Goal: Book appointment/travel/reservation

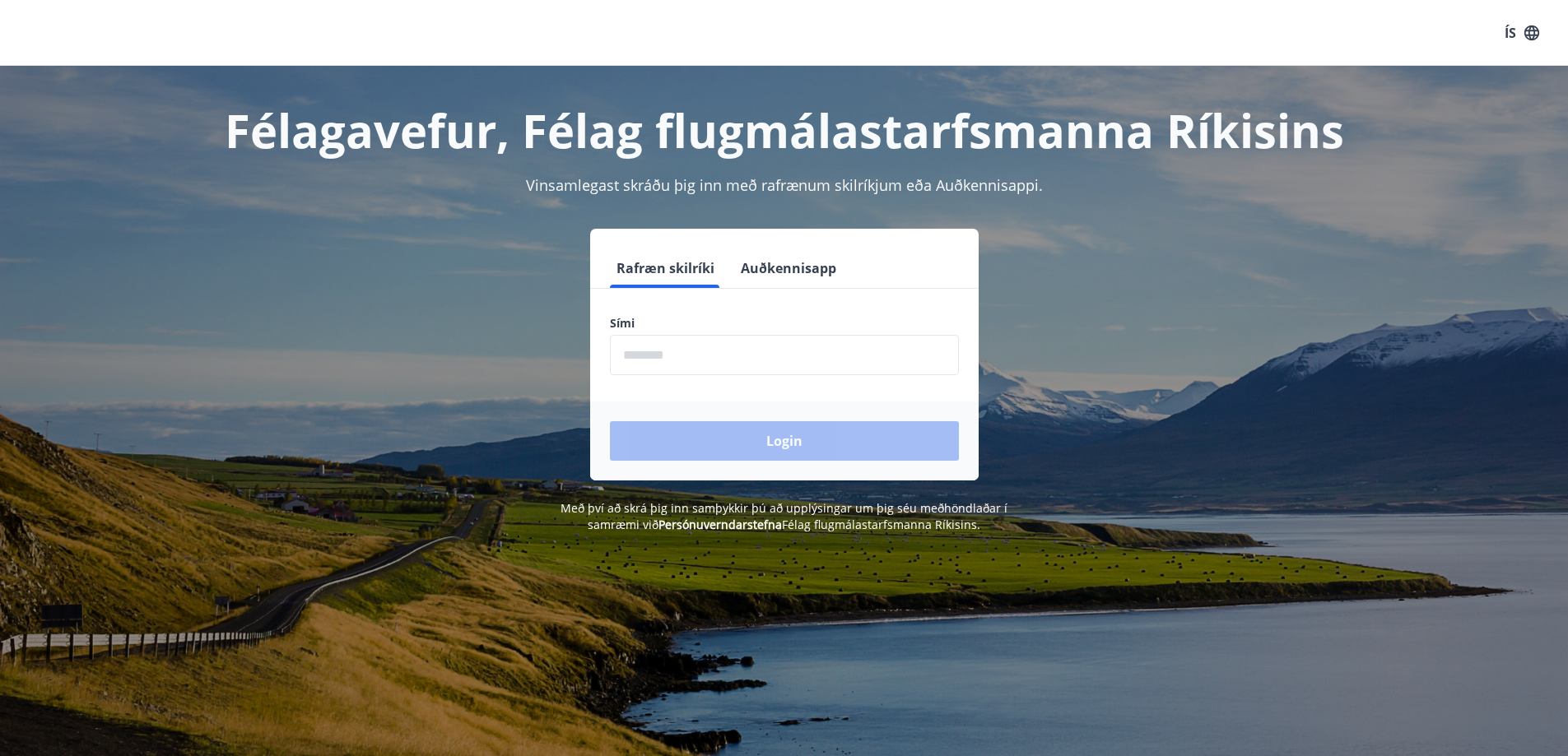
click at [702, 349] on input "phone" at bounding box center [784, 355] width 349 height 40
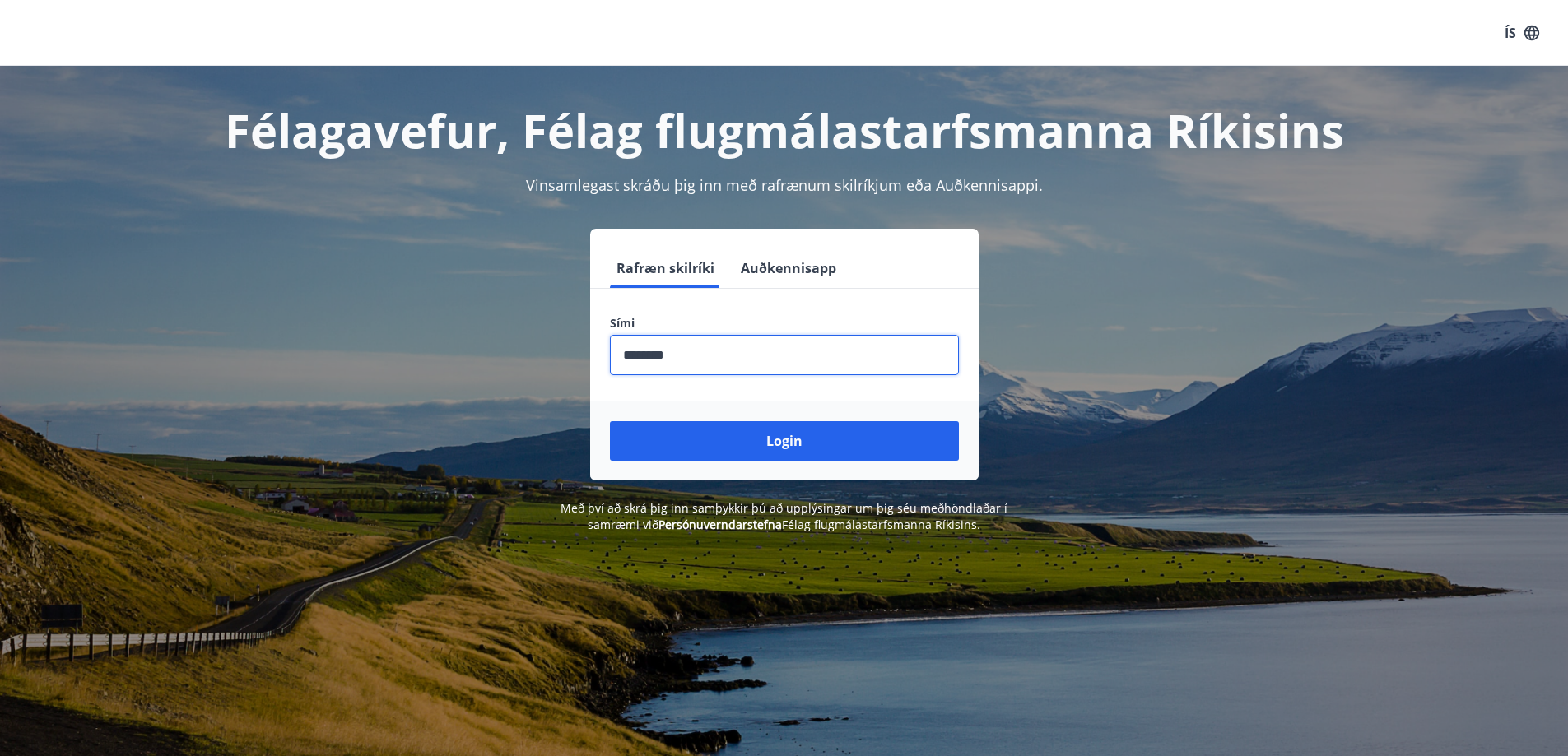
type input "********"
click at [610, 421] on button "Login" at bounding box center [784, 440] width 349 height 39
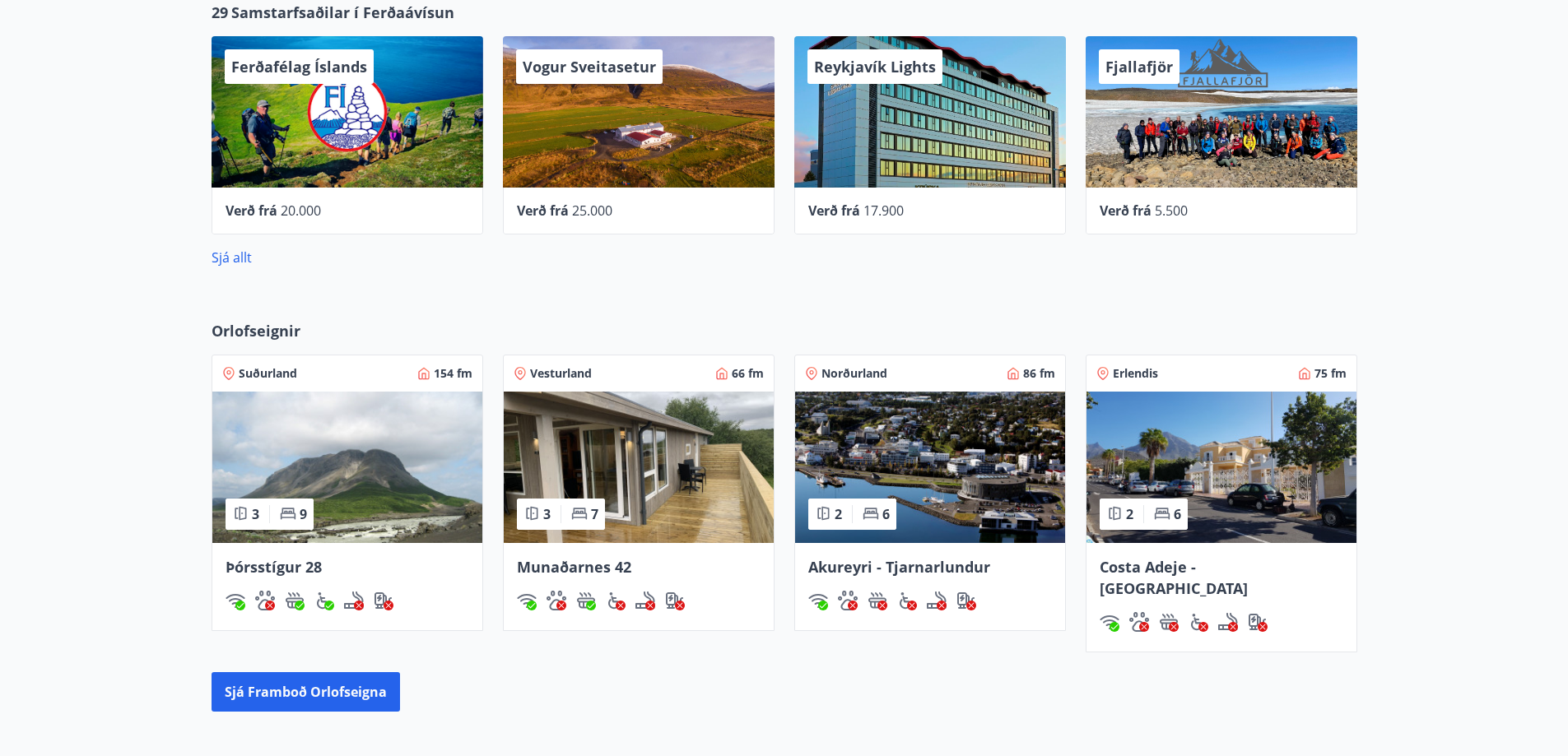
scroll to position [305, 0]
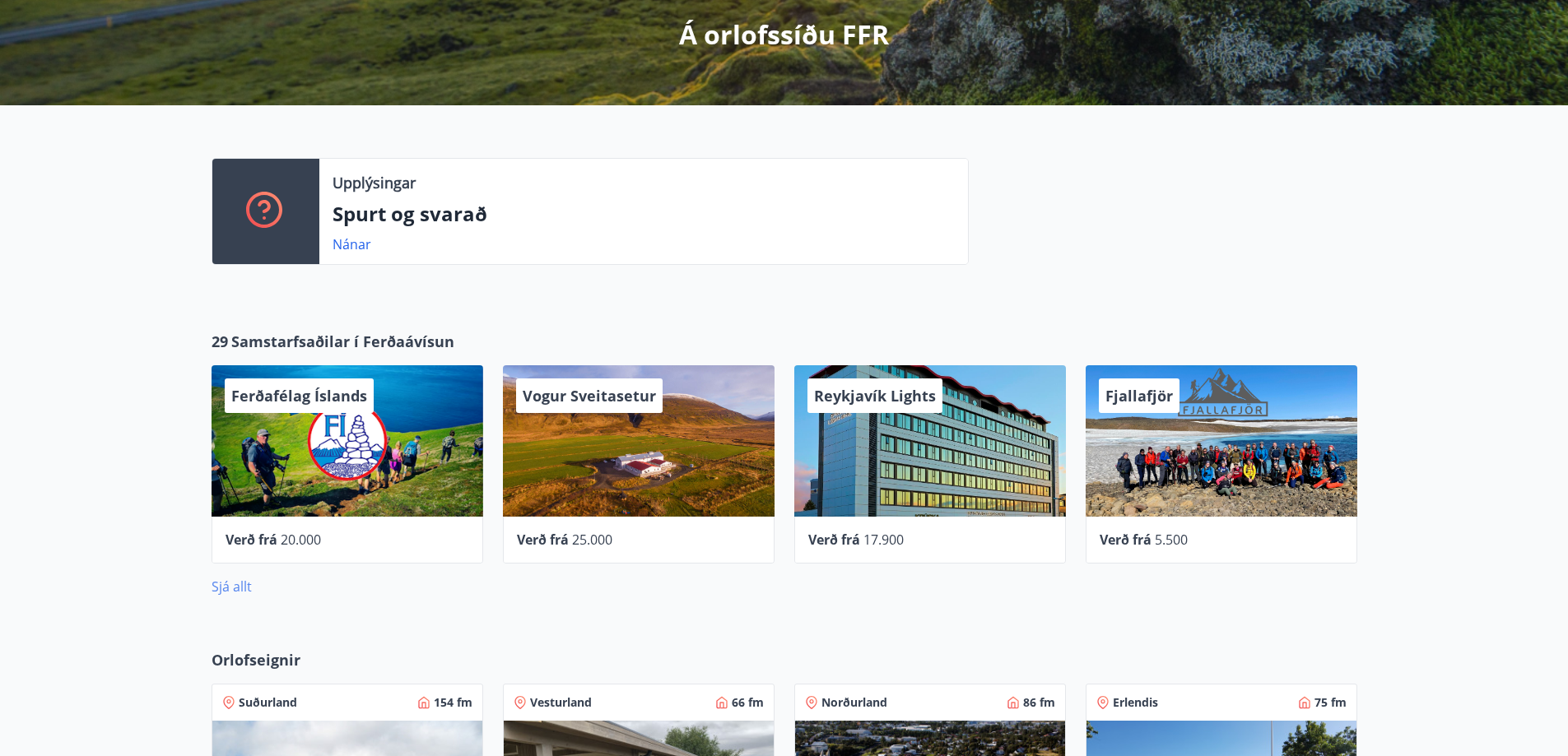
click at [235, 581] on link "Sjá allt" at bounding box center [232, 587] width 40 height 18
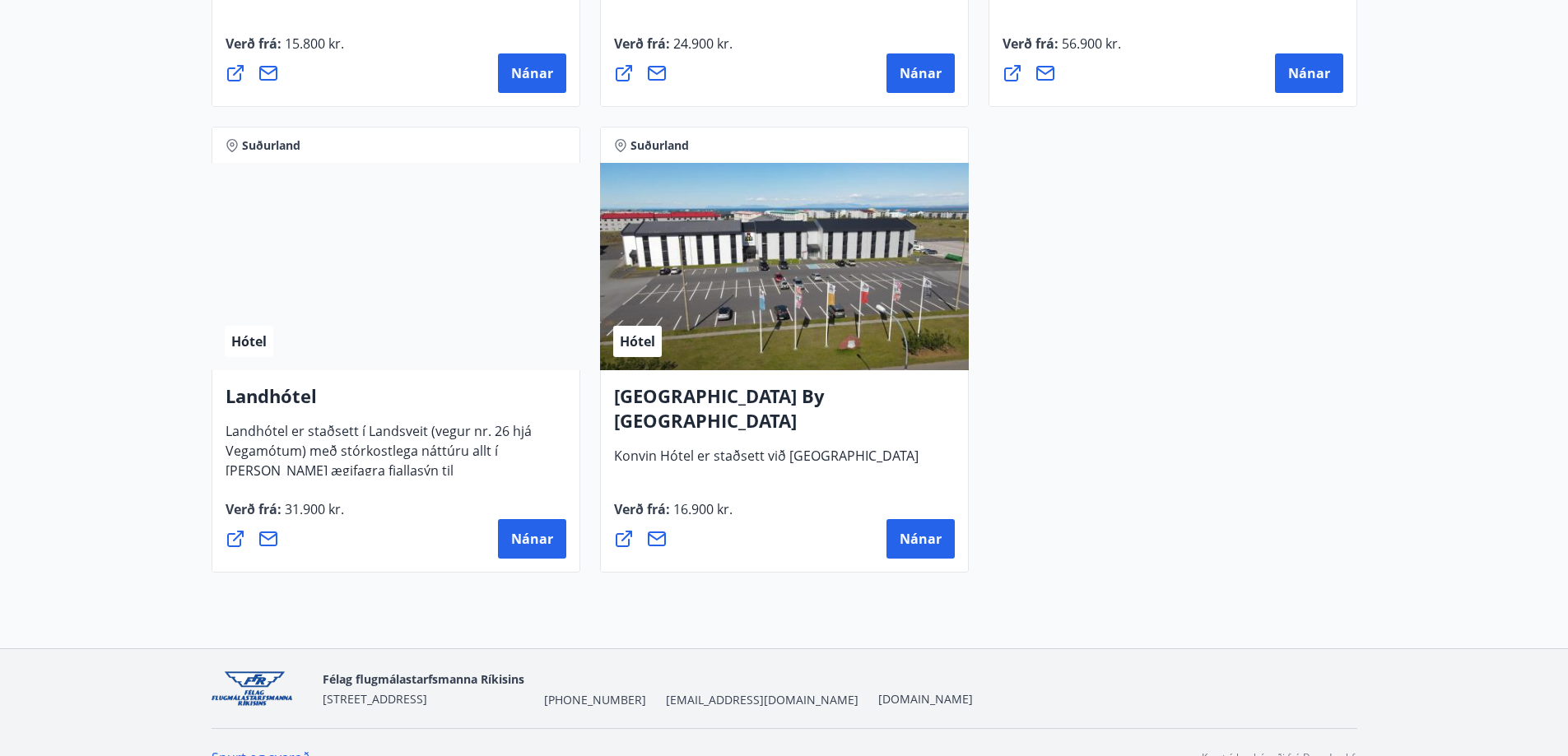
scroll to position [4414, 0]
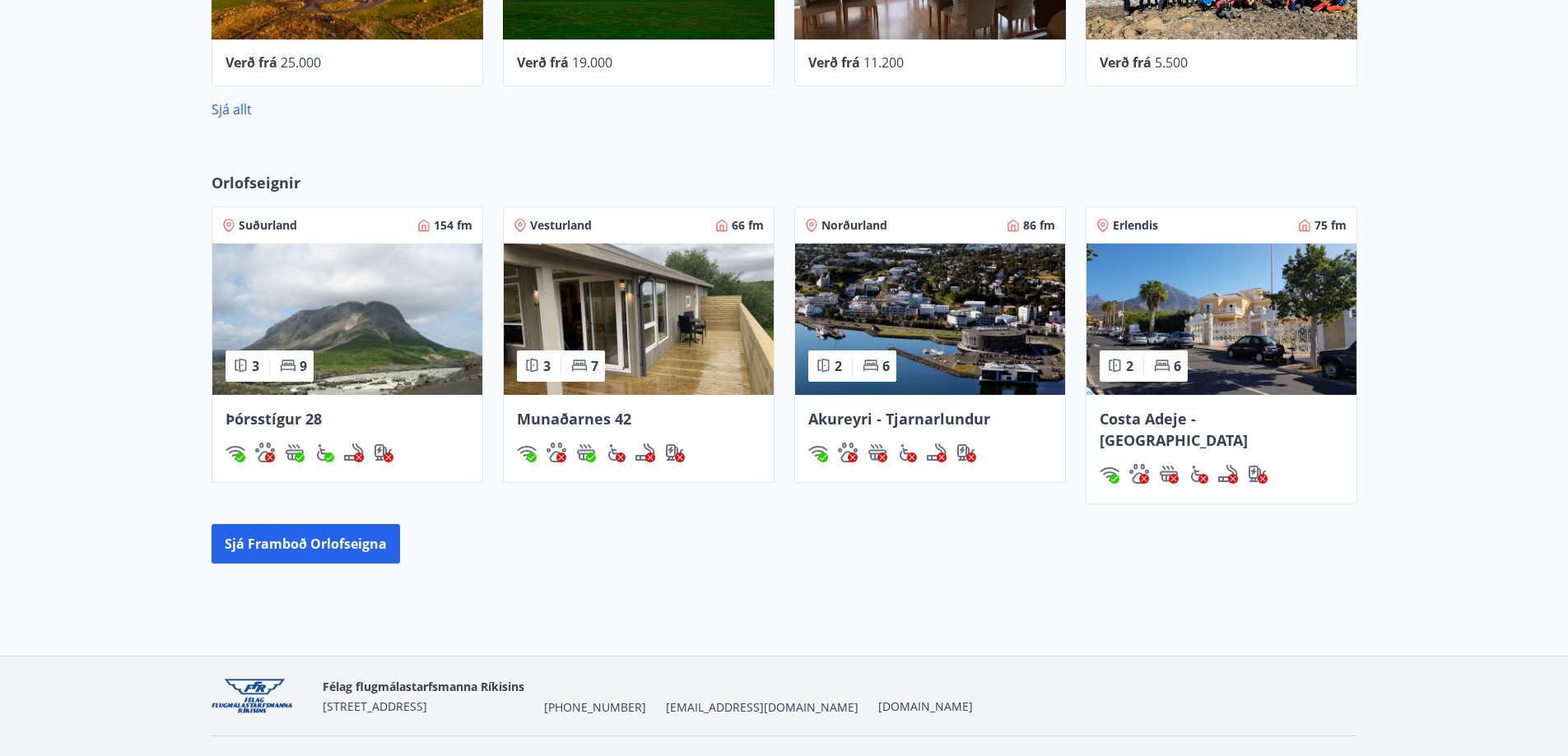
scroll to position [799, 0]
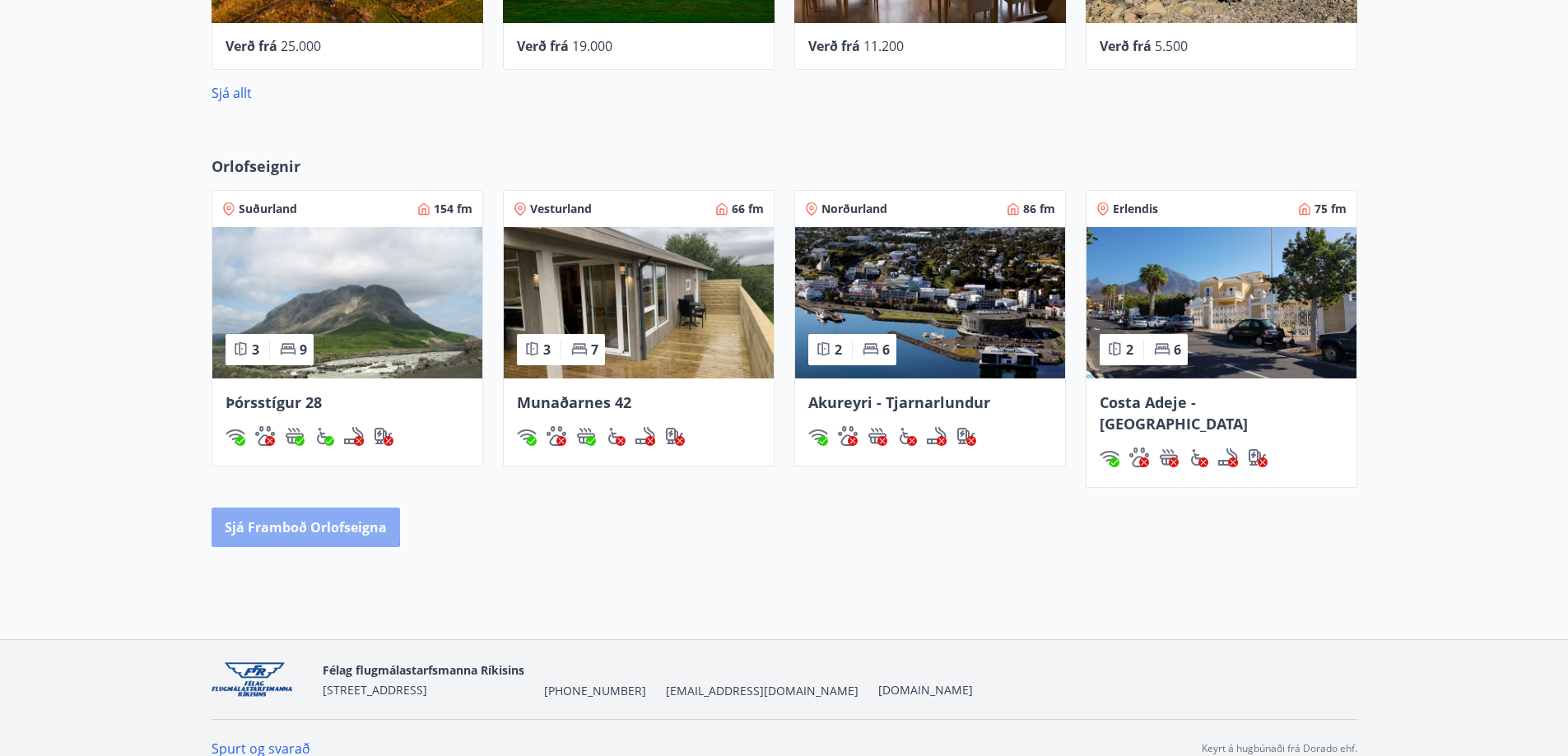
click at [293, 507] on button "Sjá framboð orlofseigna" at bounding box center [306, 527] width 188 height 39
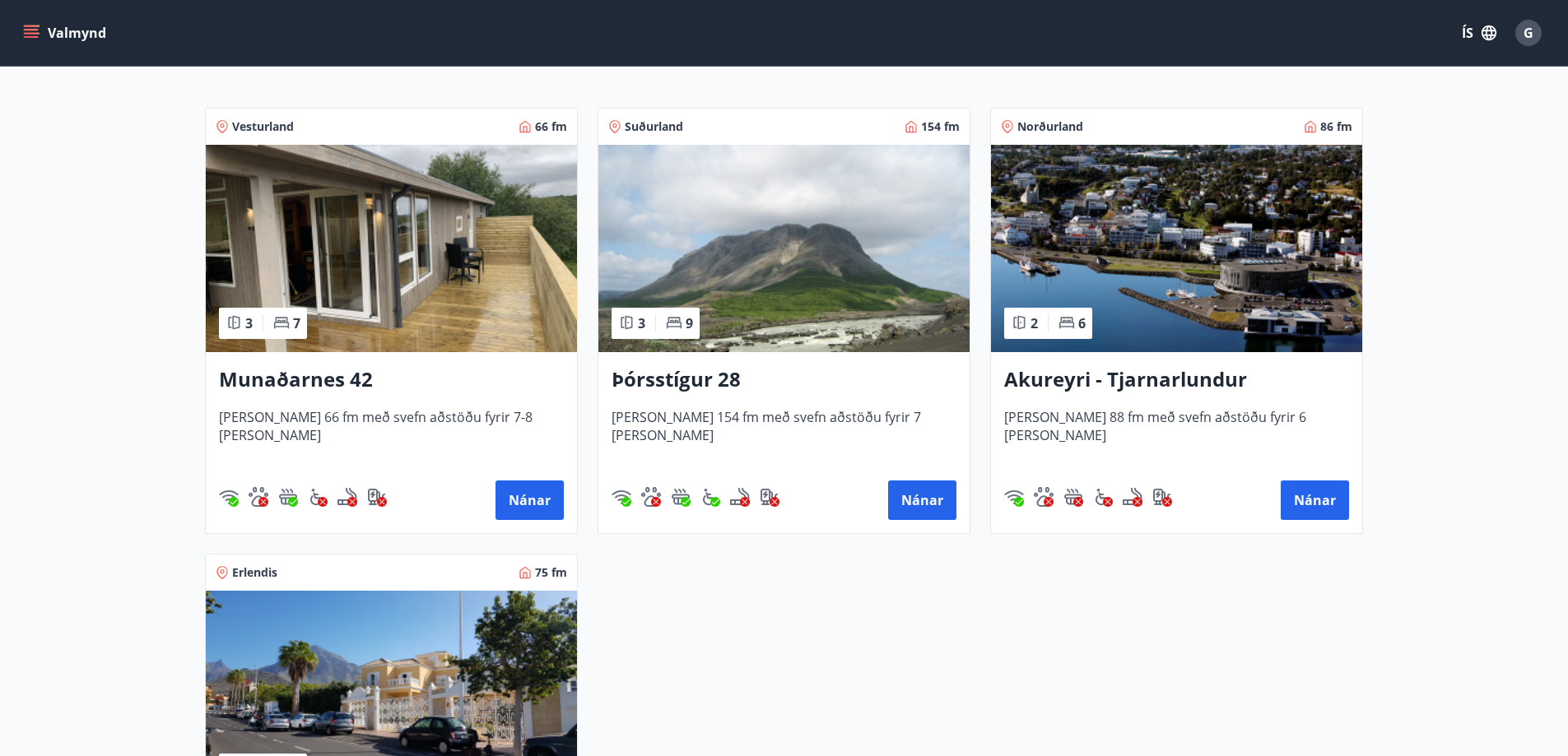
scroll to position [247, 0]
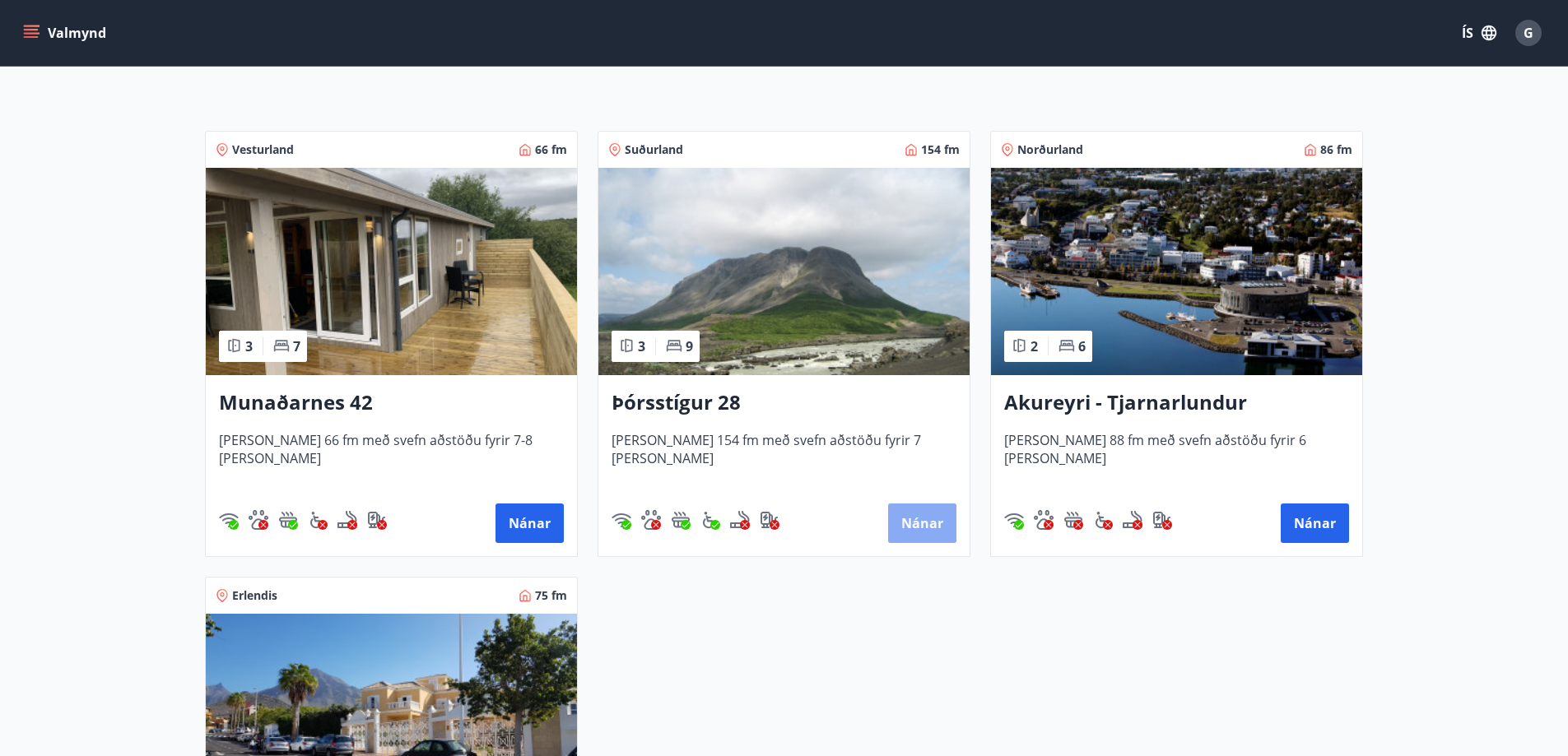
click at [924, 520] on button "Nánar" at bounding box center [922, 523] width 68 height 39
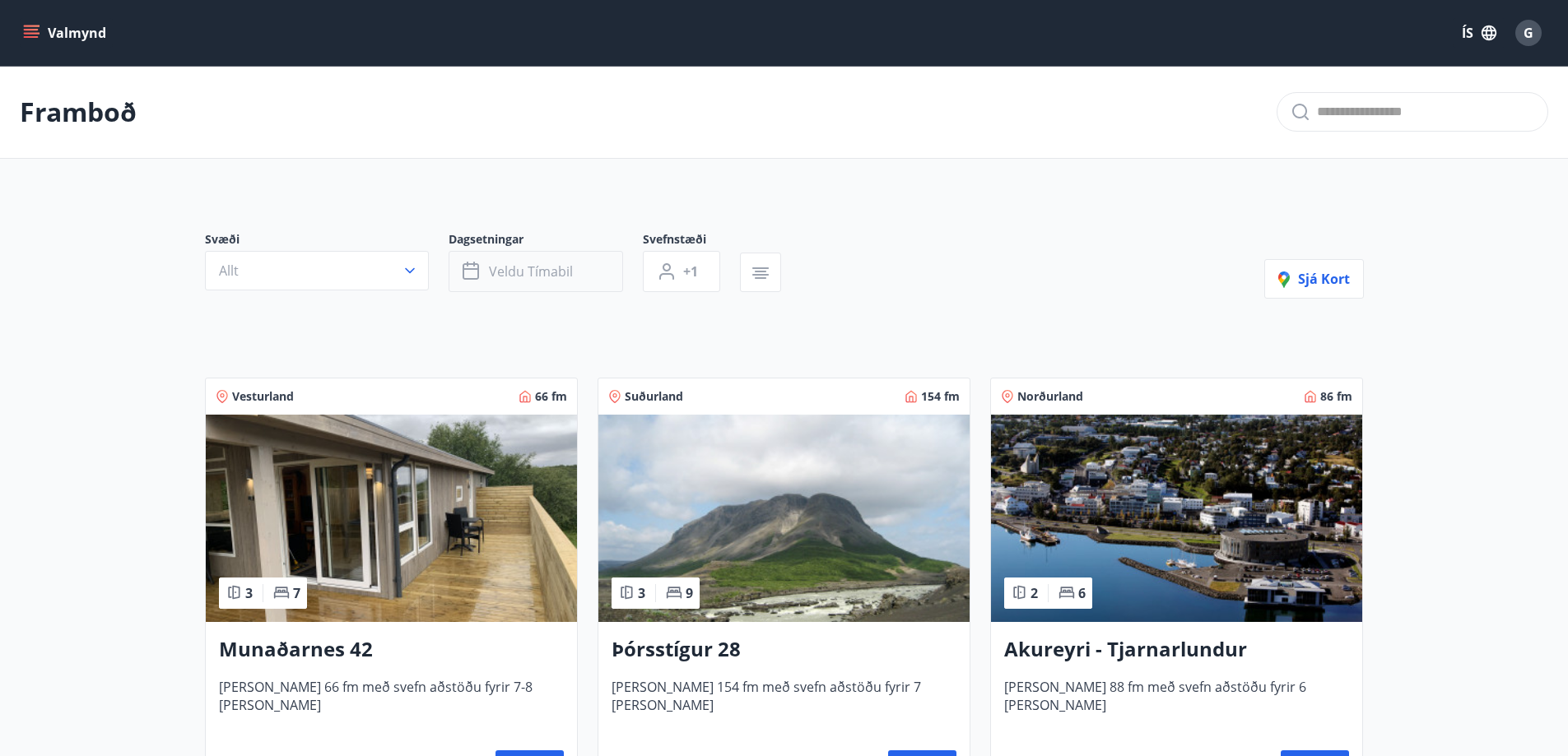
click at [567, 271] on span "Veldu tímabil" at bounding box center [531, 271] width 84 height 18
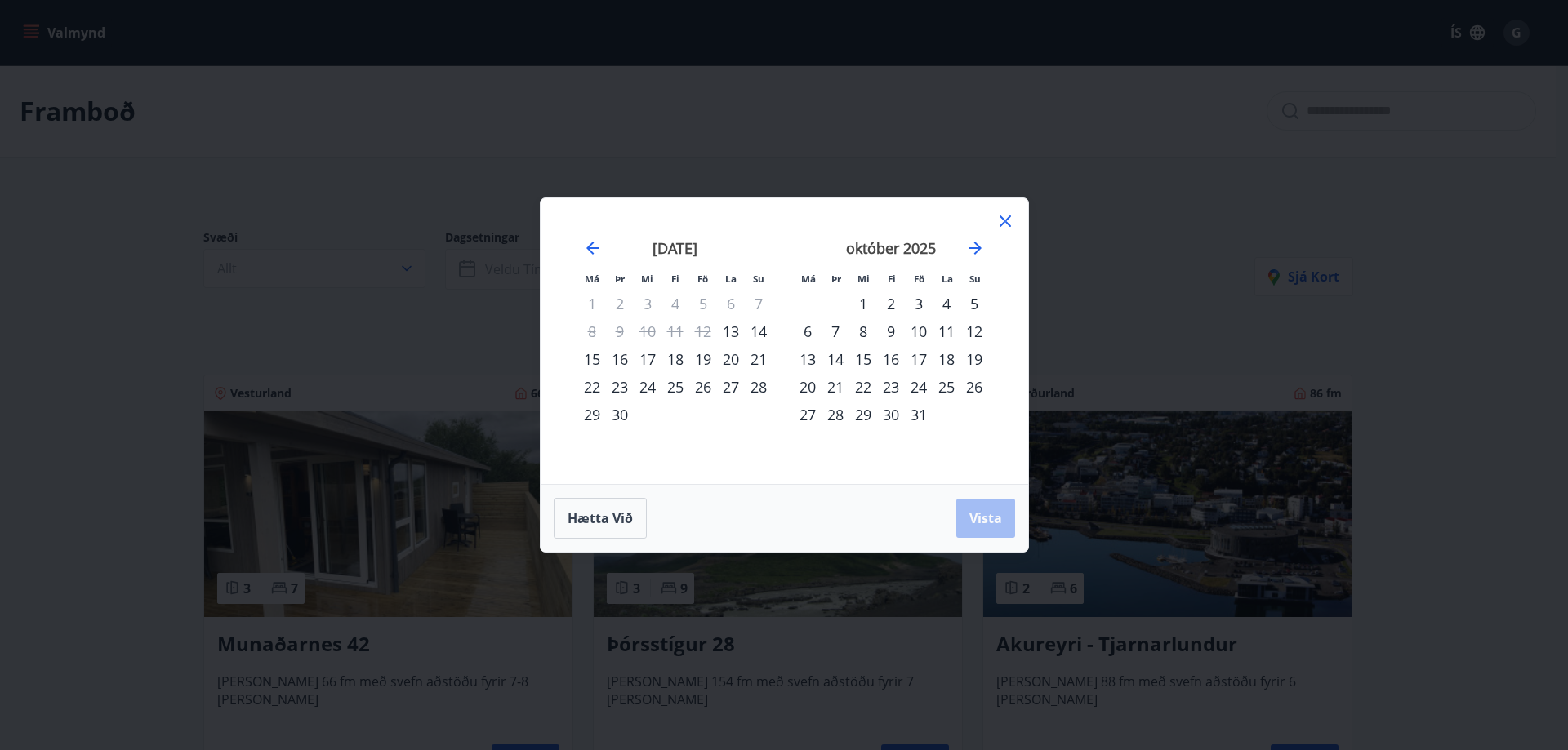
click at [1009, 219] on icon at bounding box center [1006, 221] width 20 height 20
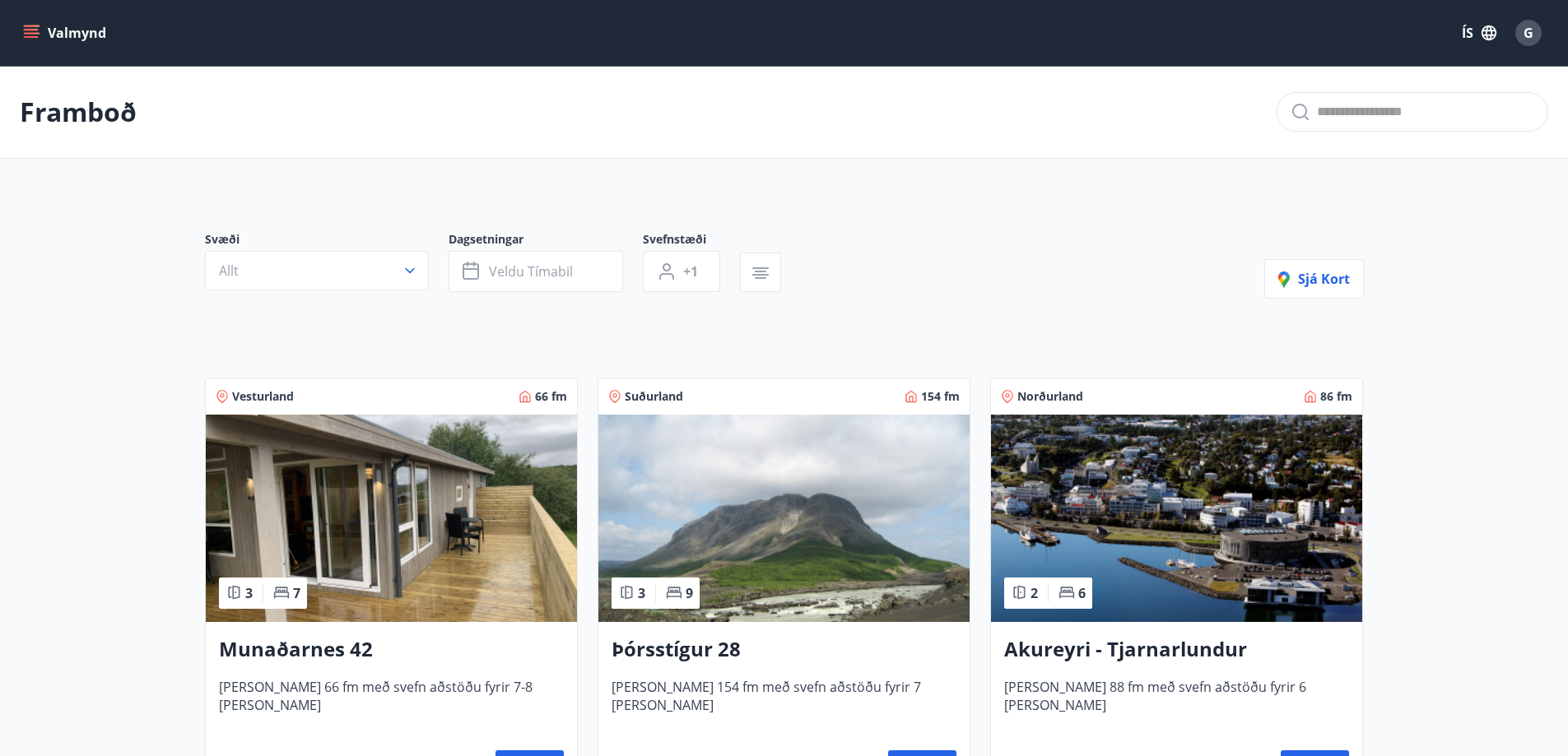
click at [788, 522] on img at bounding box center [784, 519] width 372 height 208
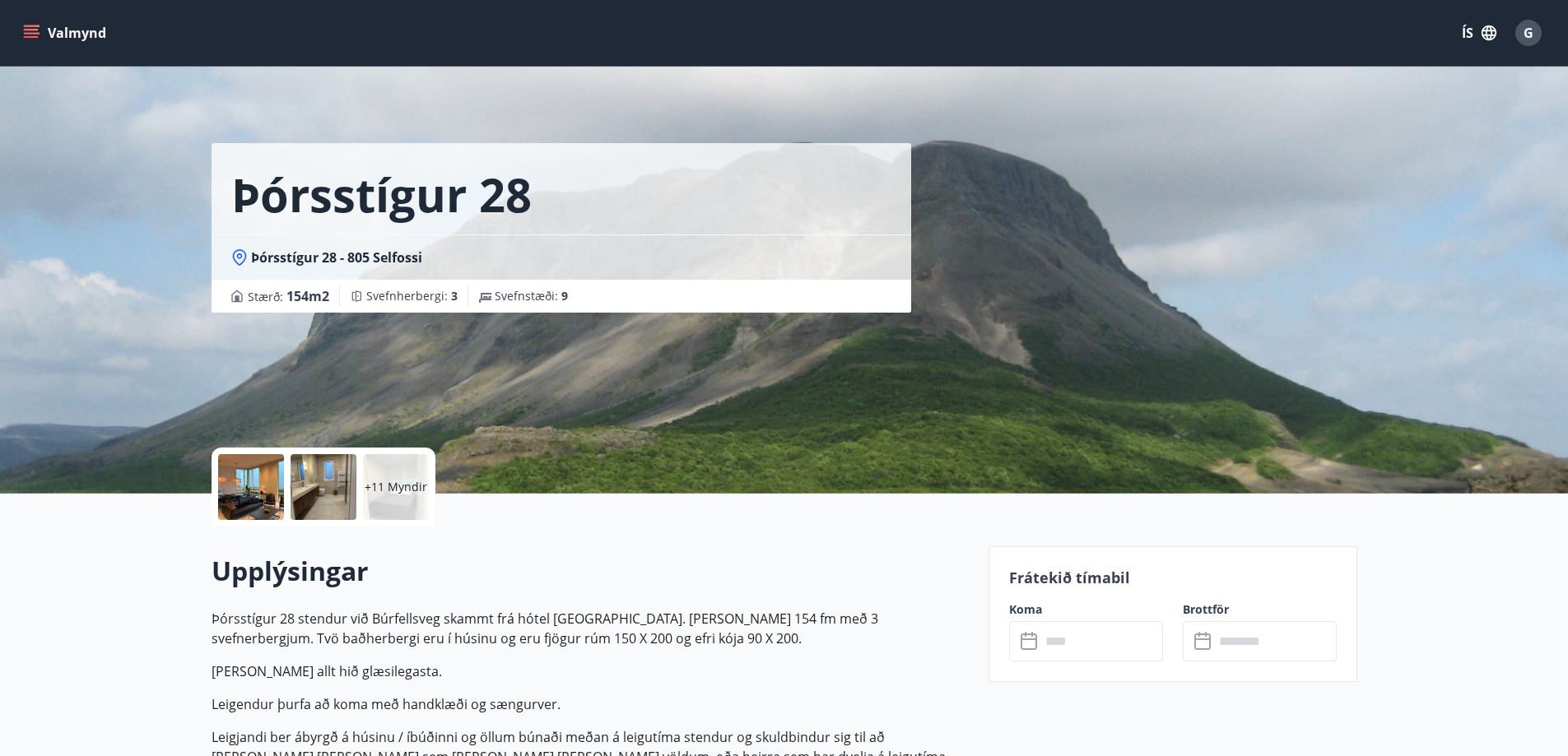
click at [1099, 644] on input "text" at bounding box center [1101, 642] width 123 height 40
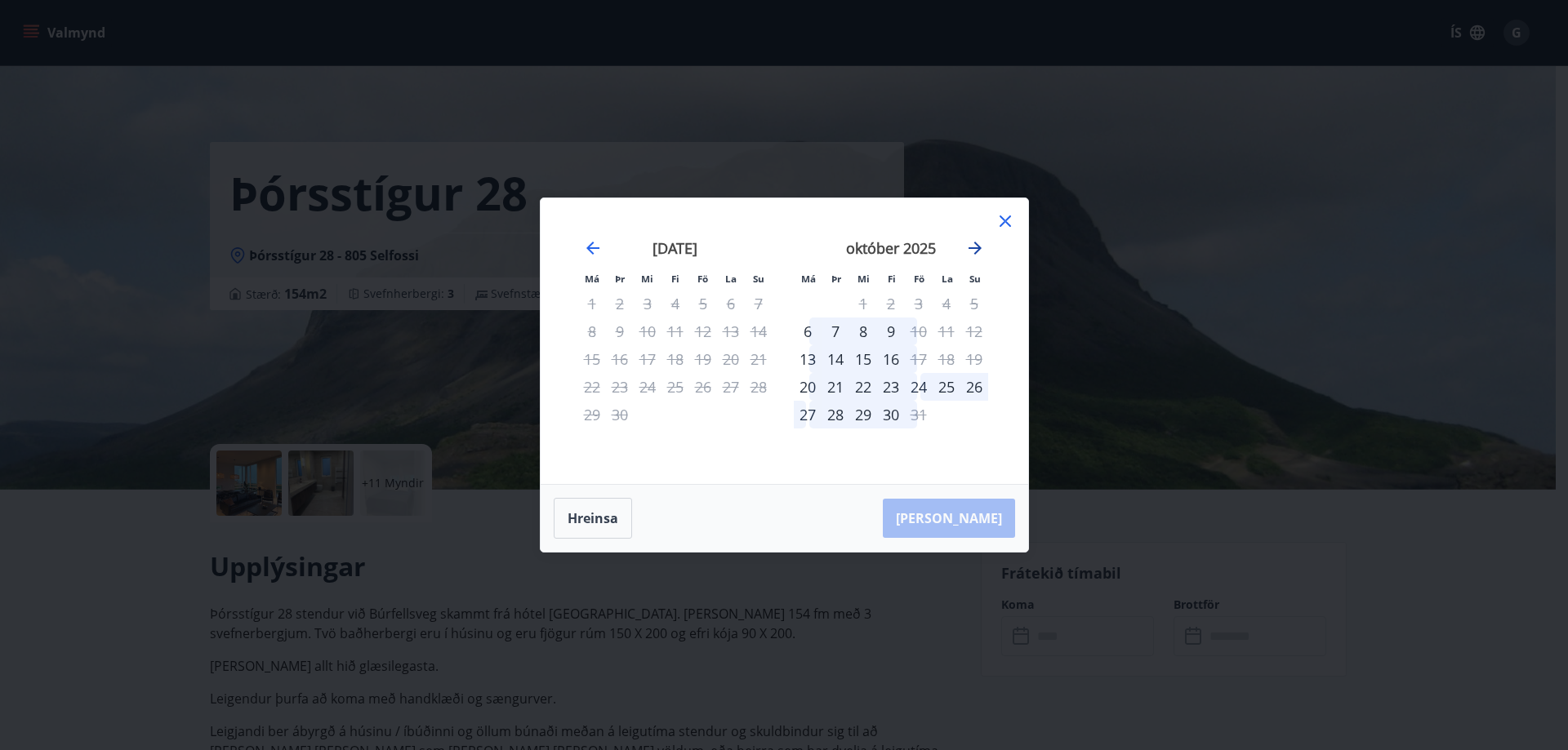
click at [976, 247] on icon "Move forward to switch to the next month." at bounding box center [974, 247] width 13 height 13
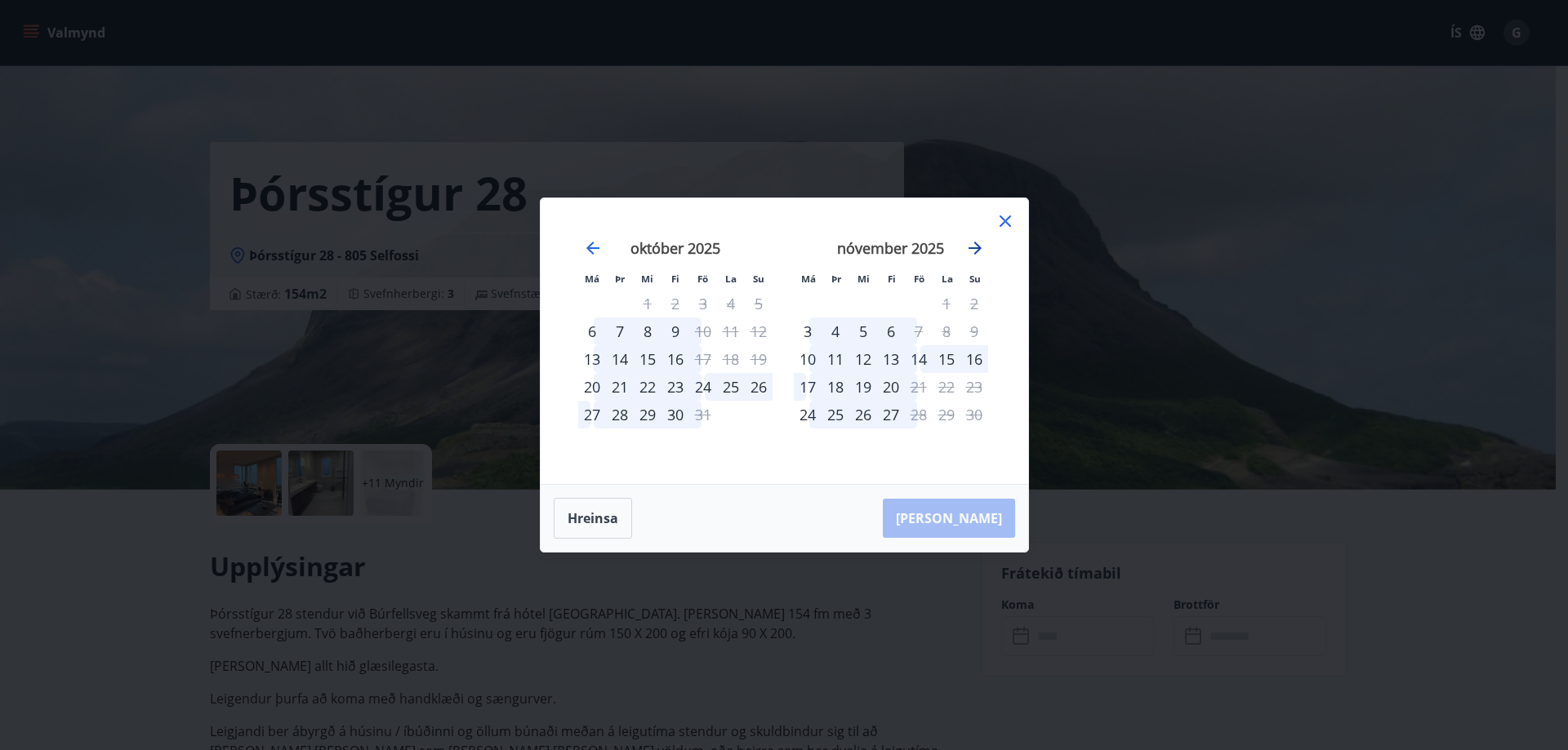
click at [976, 247] on icon "Move forward to switch to the next month." at bounding box center [975, 248] width 20 height 20
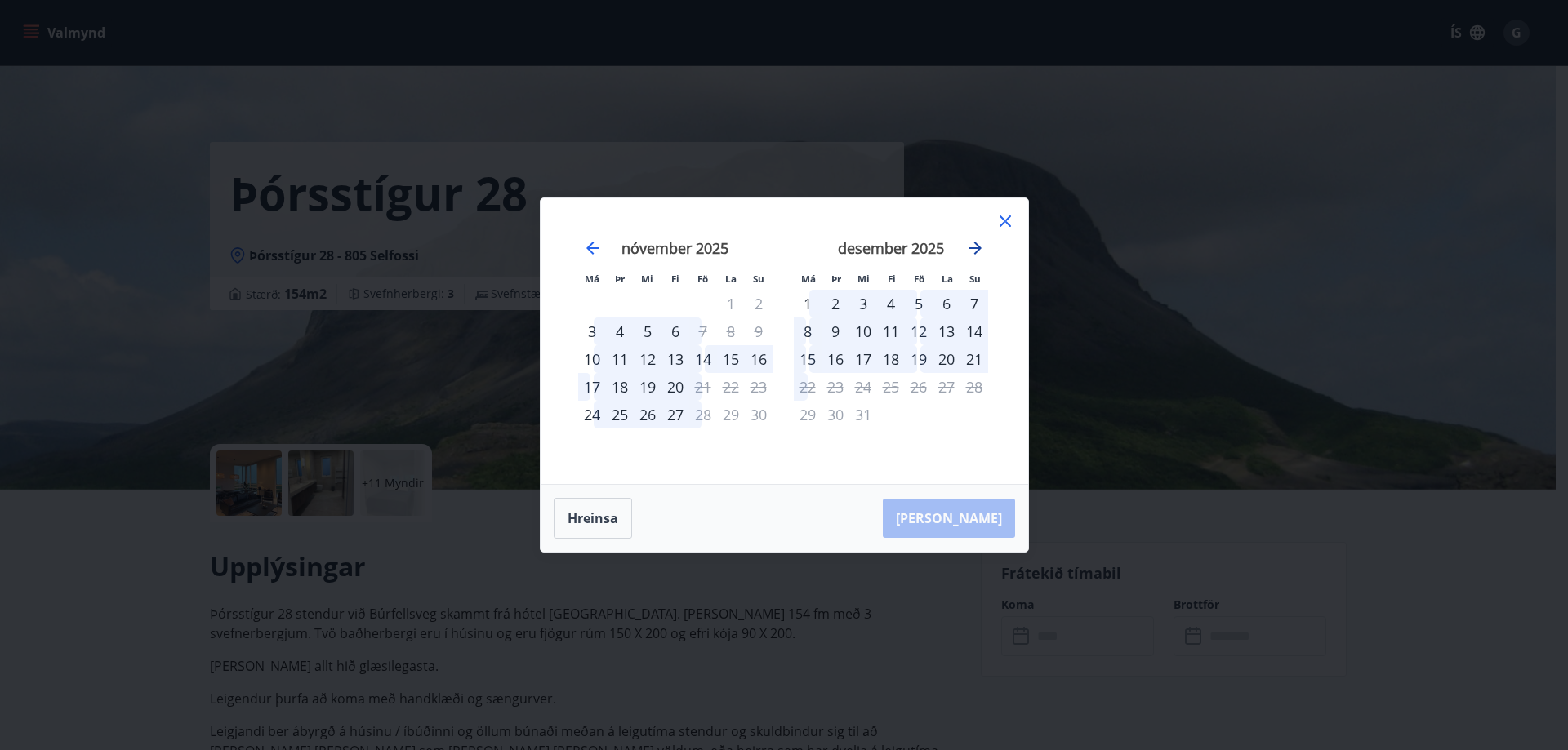
click at [976, 247] on icon "Move forward to switch to the next month." at bounding box center [975, 248] width 20 height 20
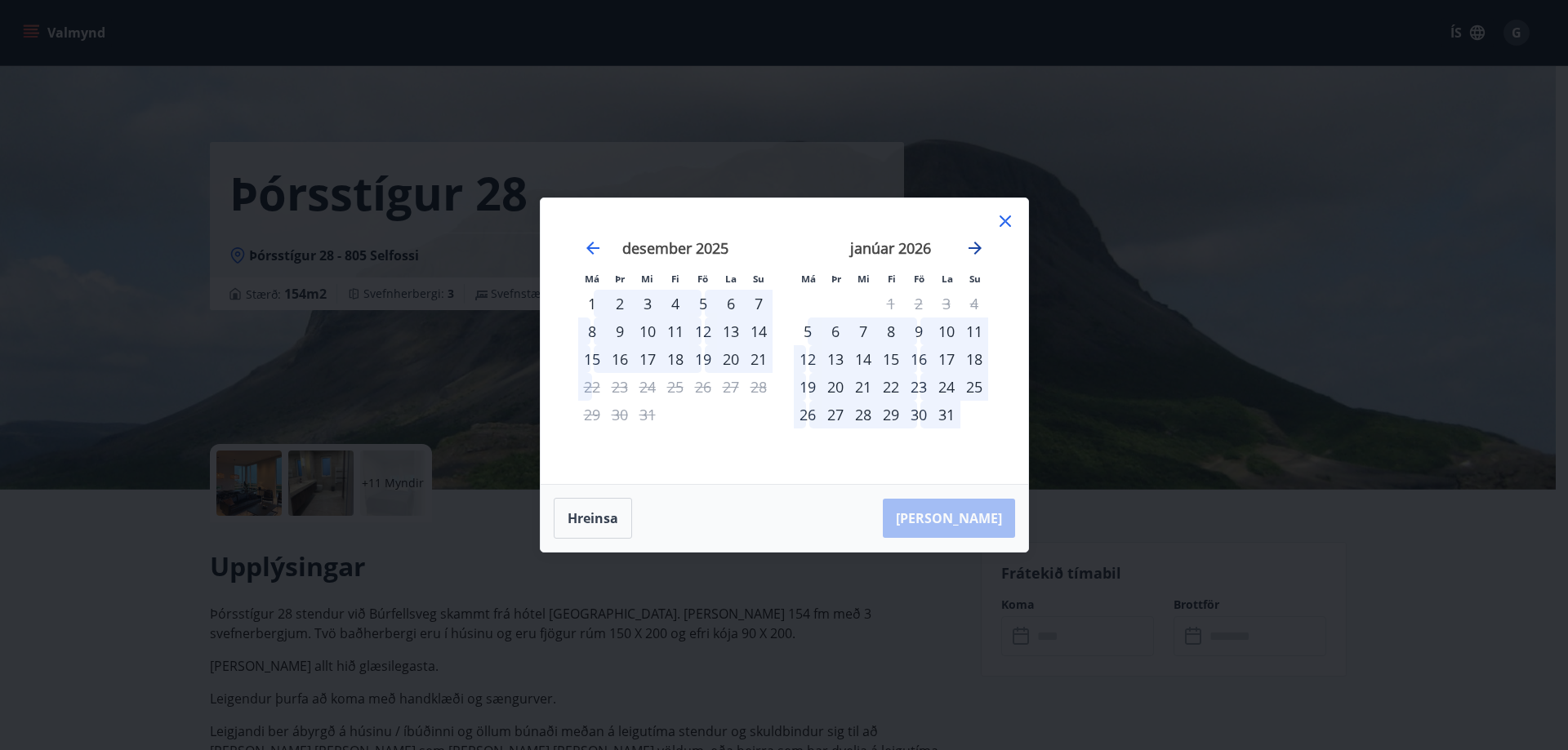
click at [976, 247] on icon "Move forward to switch to the next month." at bounding box center [975, 248] width 20 height 20
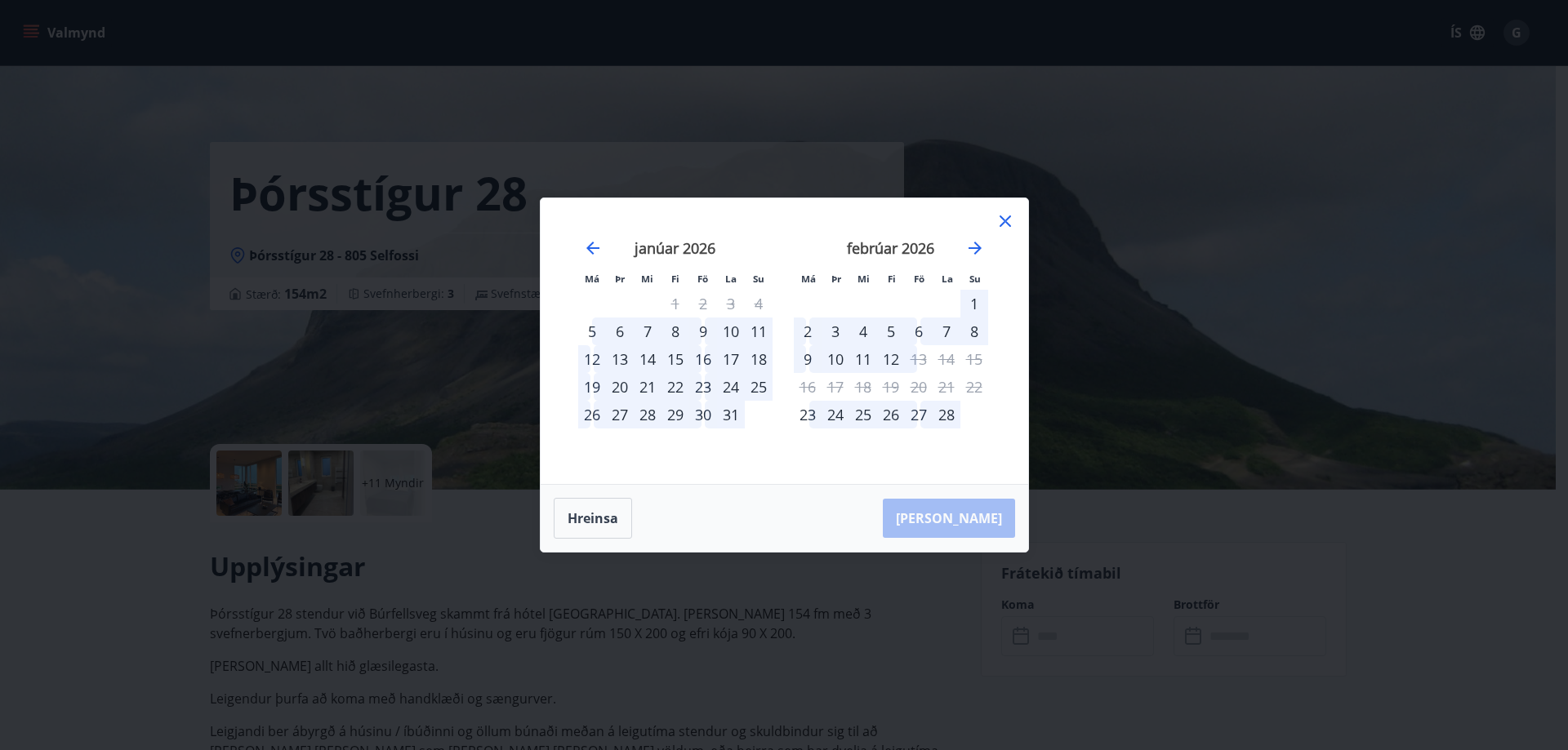
click at [1007, 219] on icon at bounding box center [1005, 221] width 11 height 11
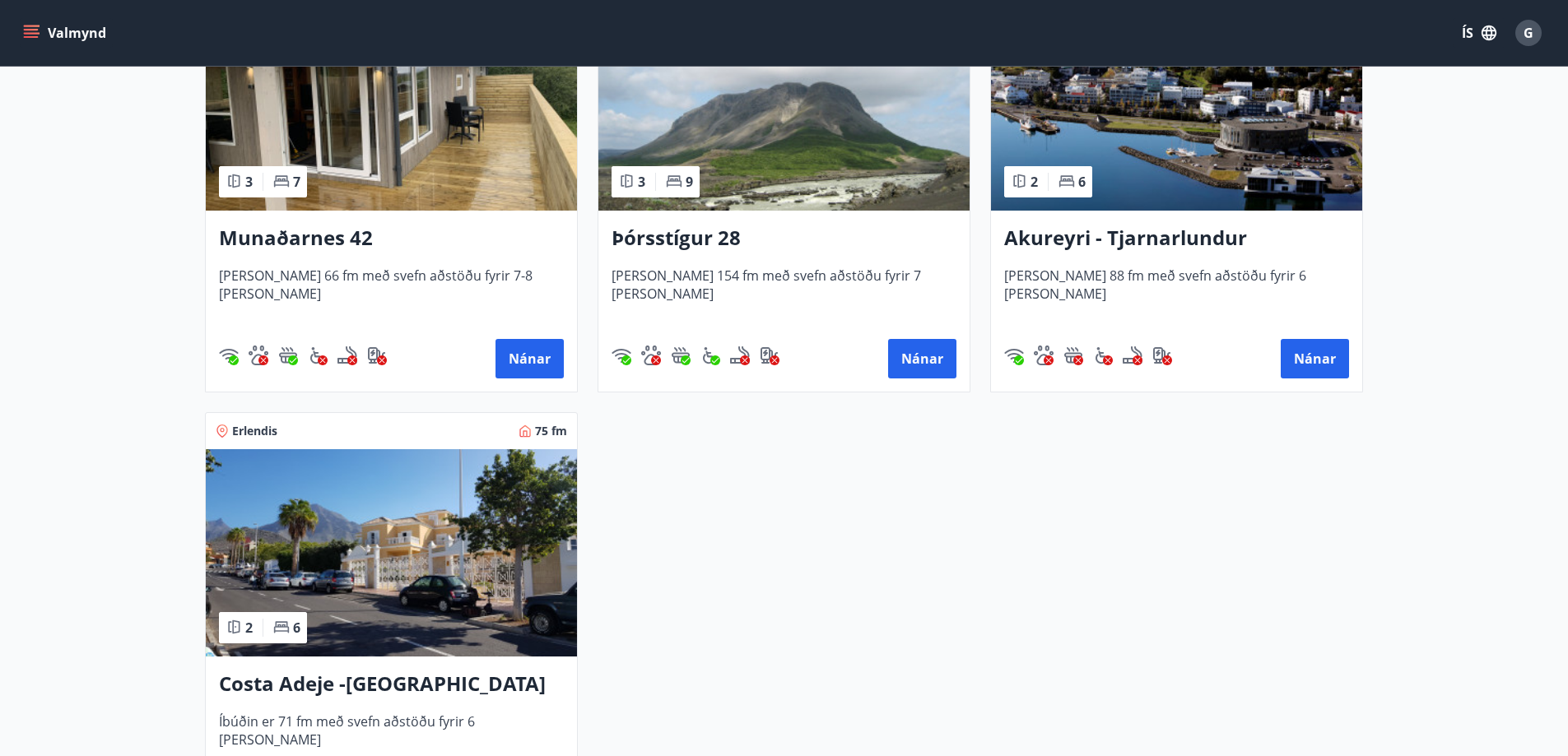
click at [364, 536] on img at bounding box center [392, 553] width 372 height 208
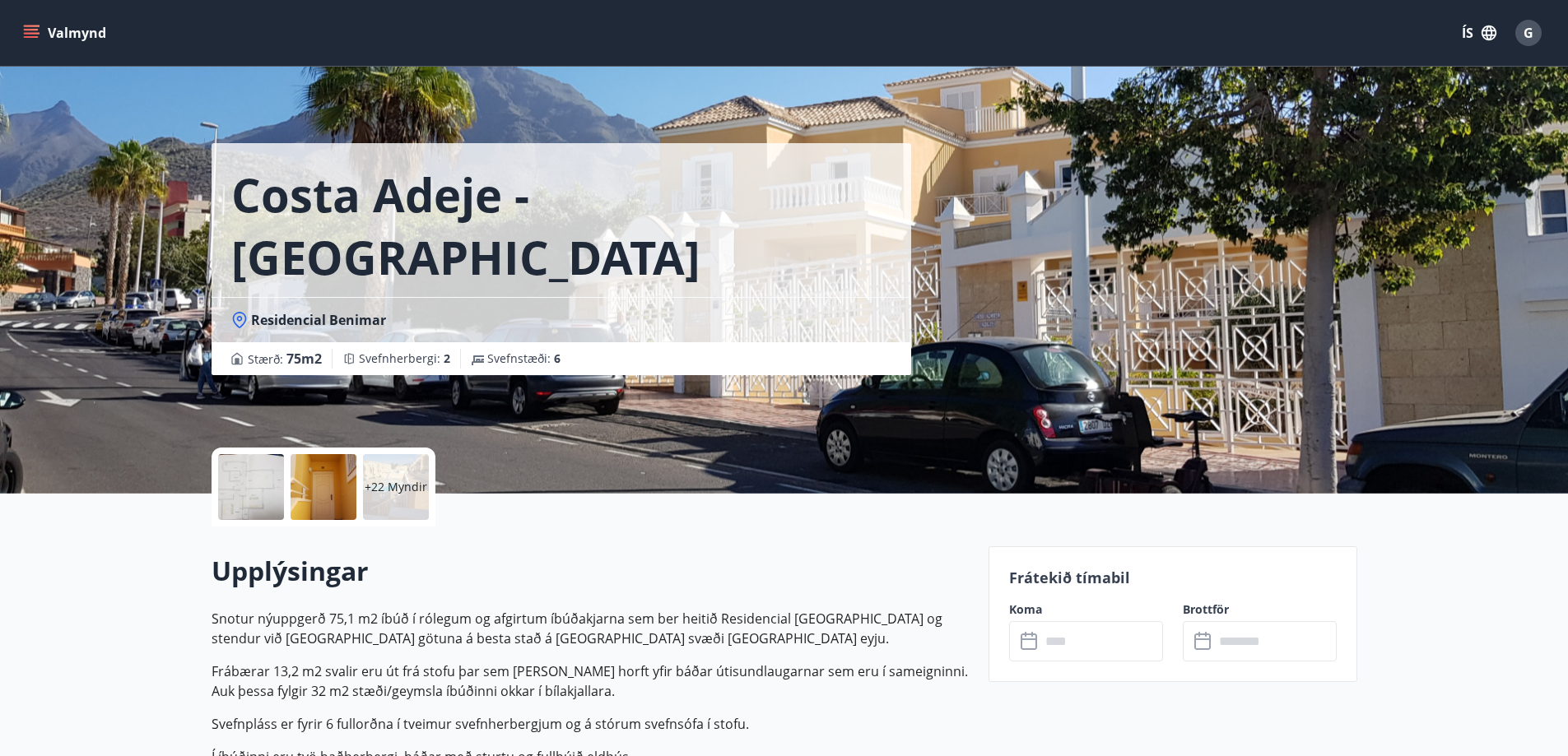
click at [1079, 646] on input "text" at bounding box center [1101, 642] width 123 height 40
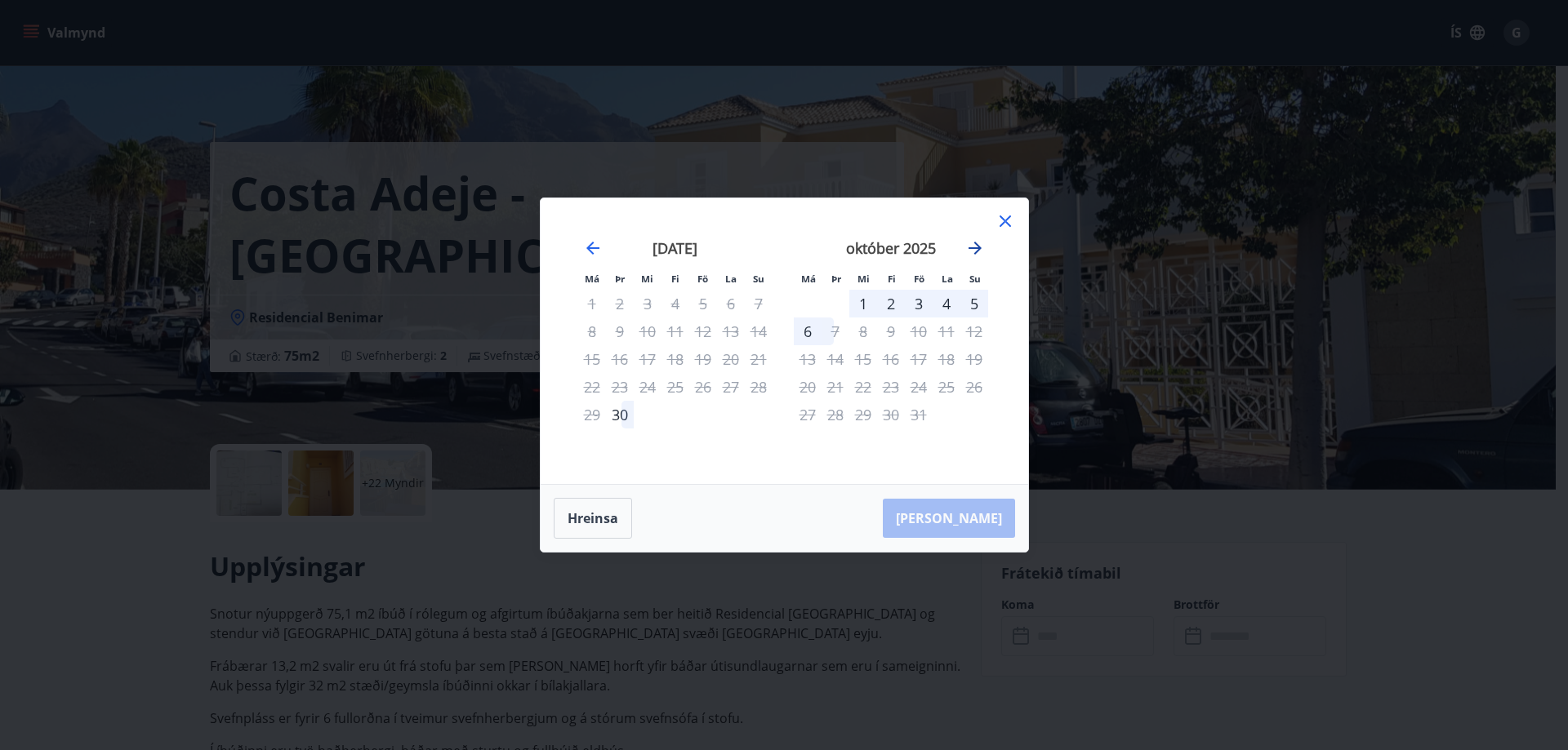
click at [973, 248] on icon "Move forward to switch to the next month." at bounding box center [974, 247] width 13 height 13
click at [974, 245] on icon "Move forward to switch to the next month." at bounding box center [975, 248] width 20 height 20
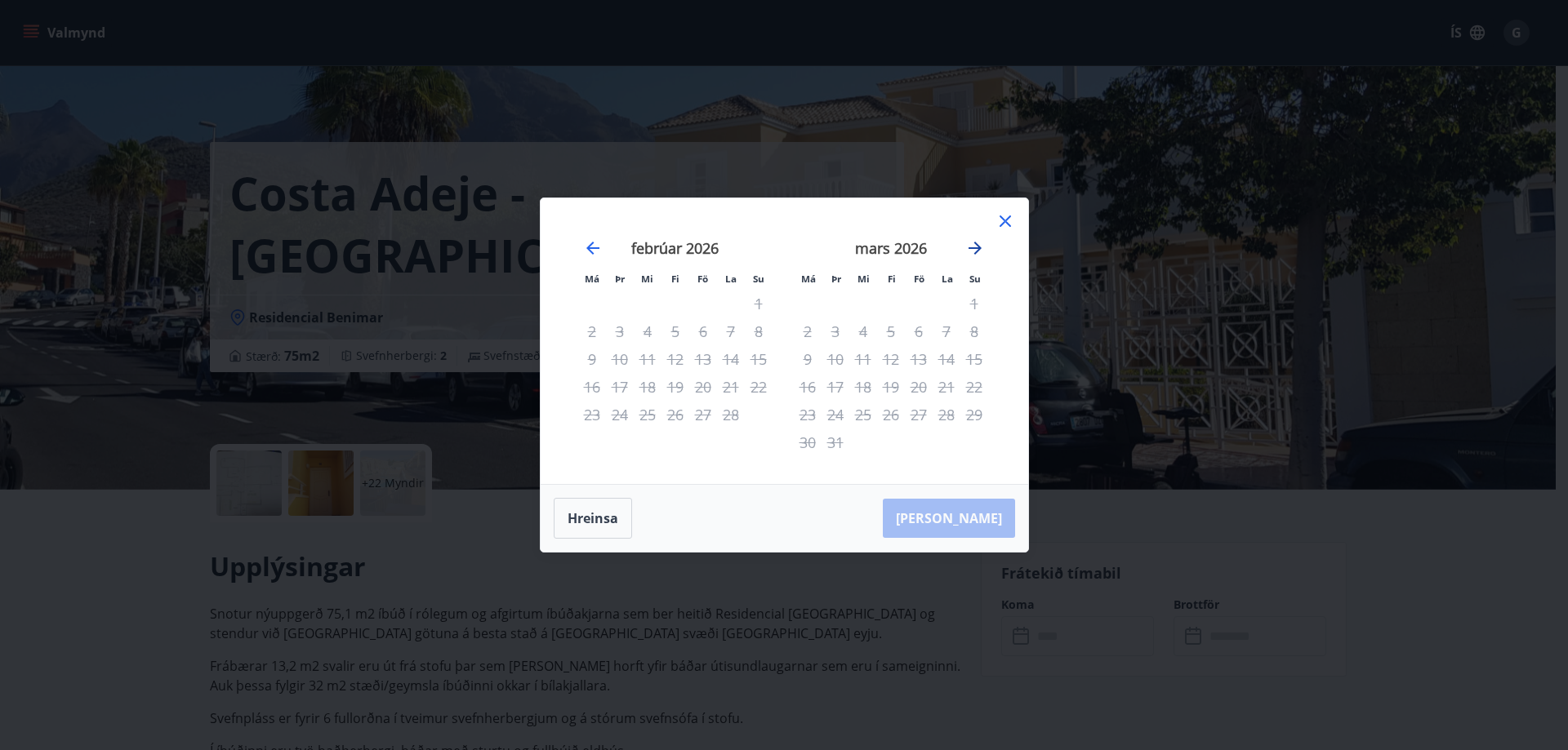
click at [974, 245] on icon "Move forward to switch to the next month." at bounding box center [975, 248] width 20 height 20
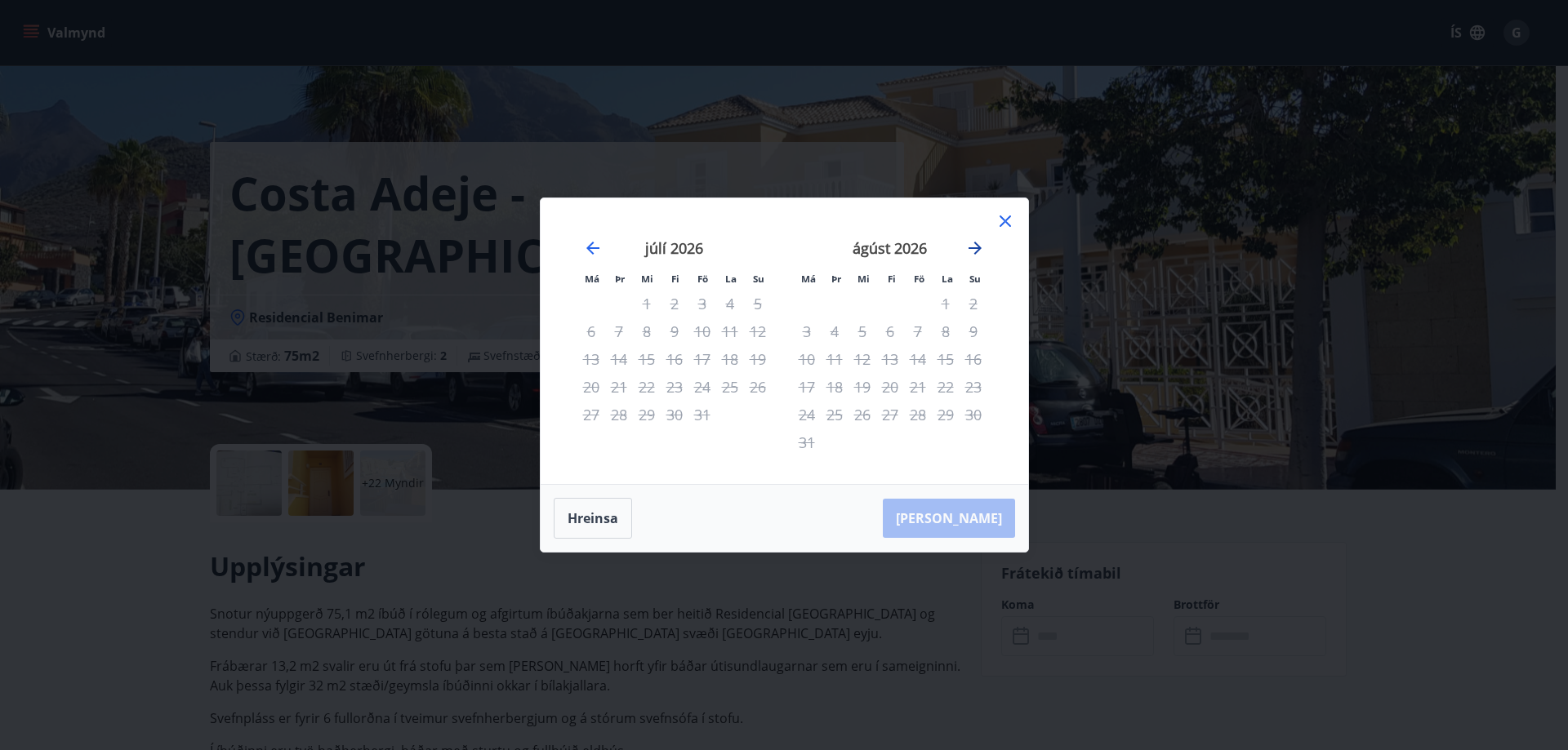
click at [974, 245] on icon "Move forward to switch to the next month." at bounding box center [975, 248] width 20 height 20
click at [970, 247] on icon "Move forward to switch to the next month." at bounding box center [974, 247] width 13 height 13
click at [975, 240] on icon "Move forward to switch to the next month." at bounding box center [975, 248] width 20 height 20
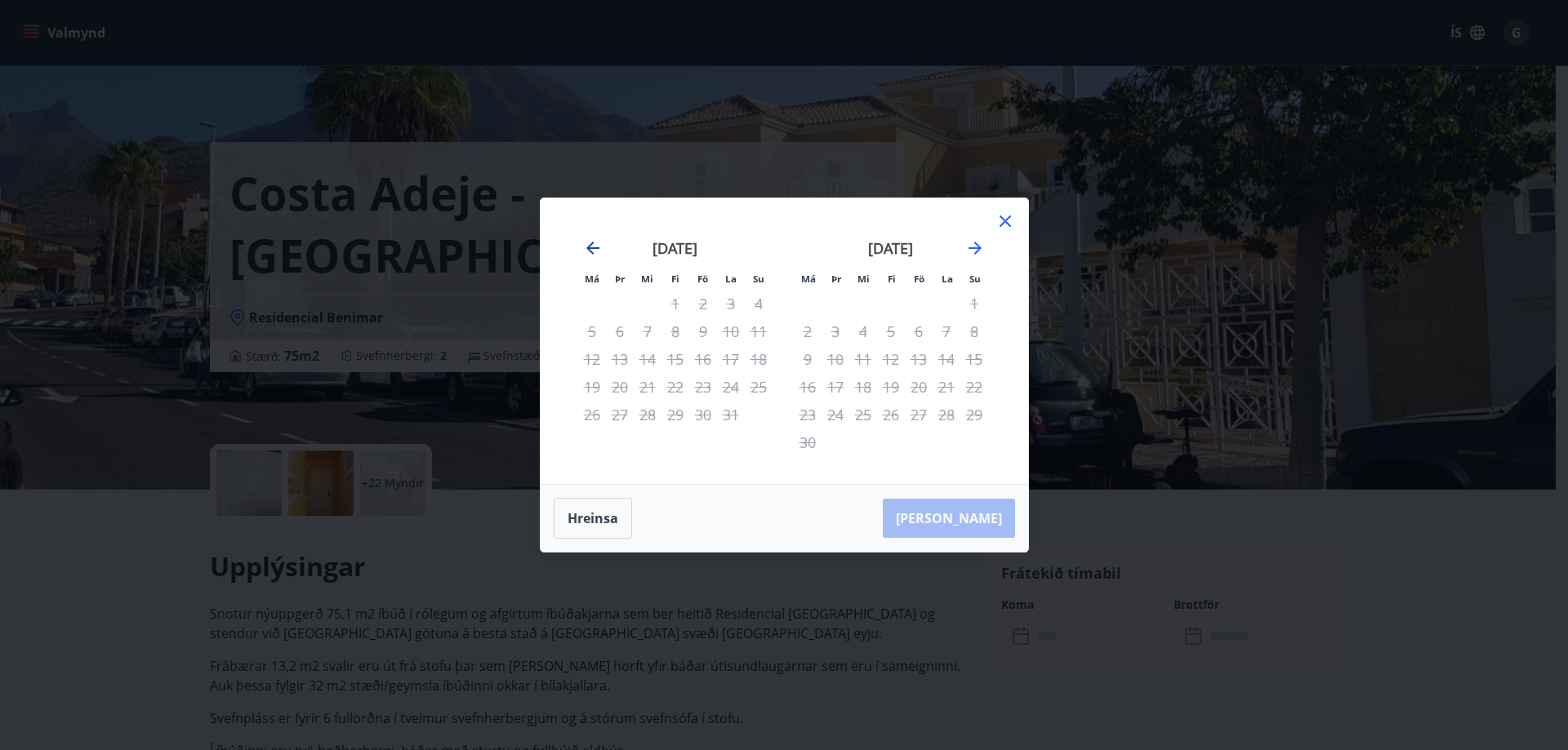
click at [586, 249] on icon "Move backward to switch to the previous month." at bounding box center [593, 248] width 20 height 20
click at [590, 245] on icon "Move backward to switch to the previous month." at bounding box center [593, 247] width 13 height 13
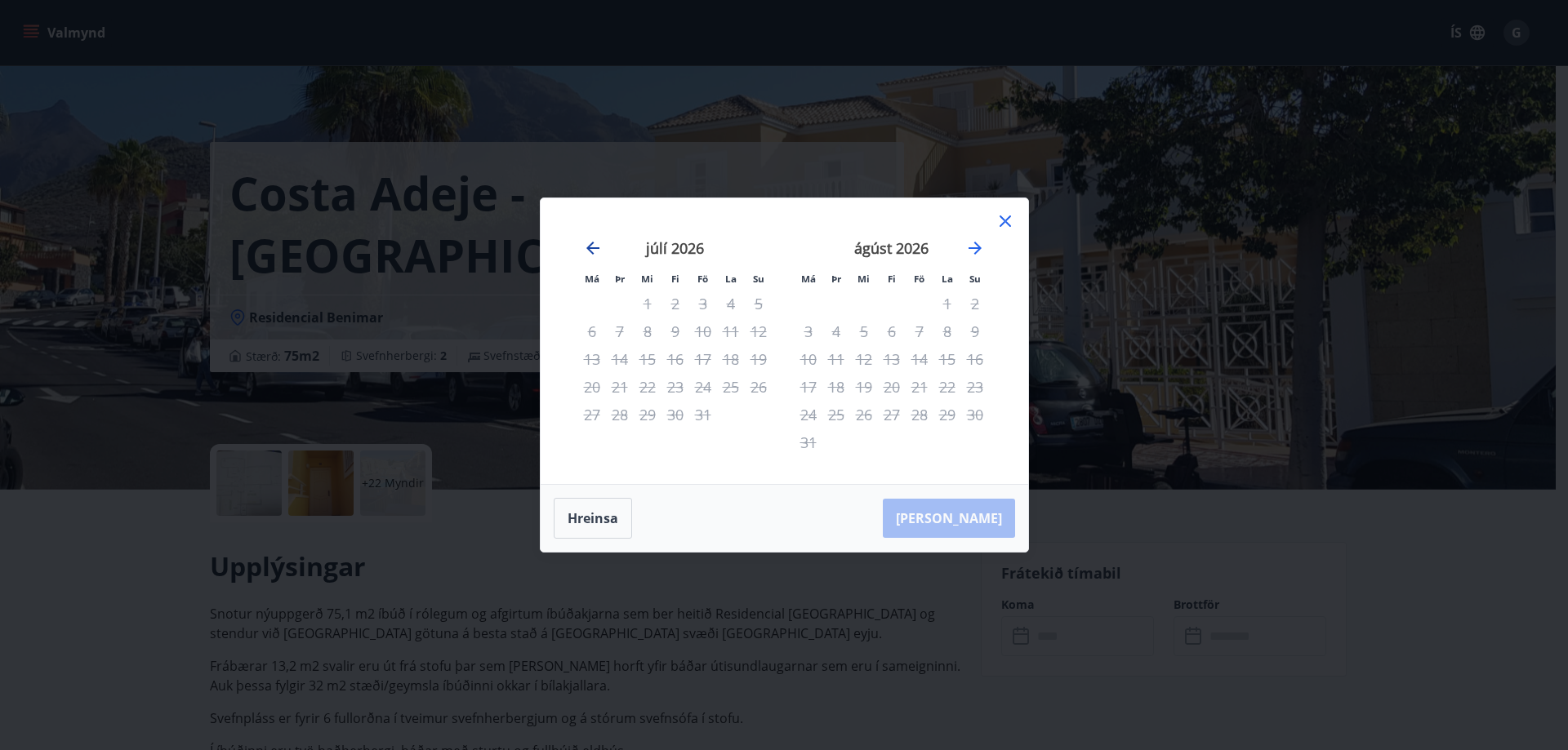
click at [590, 245] on icon "Move backward to switch to the previous month." at bounding box center [593, 247] width 13 height 13
click at [591, 245] on icon "Move backward to switch to the previous month." at bounding box center [593, 247] width 13 height 13
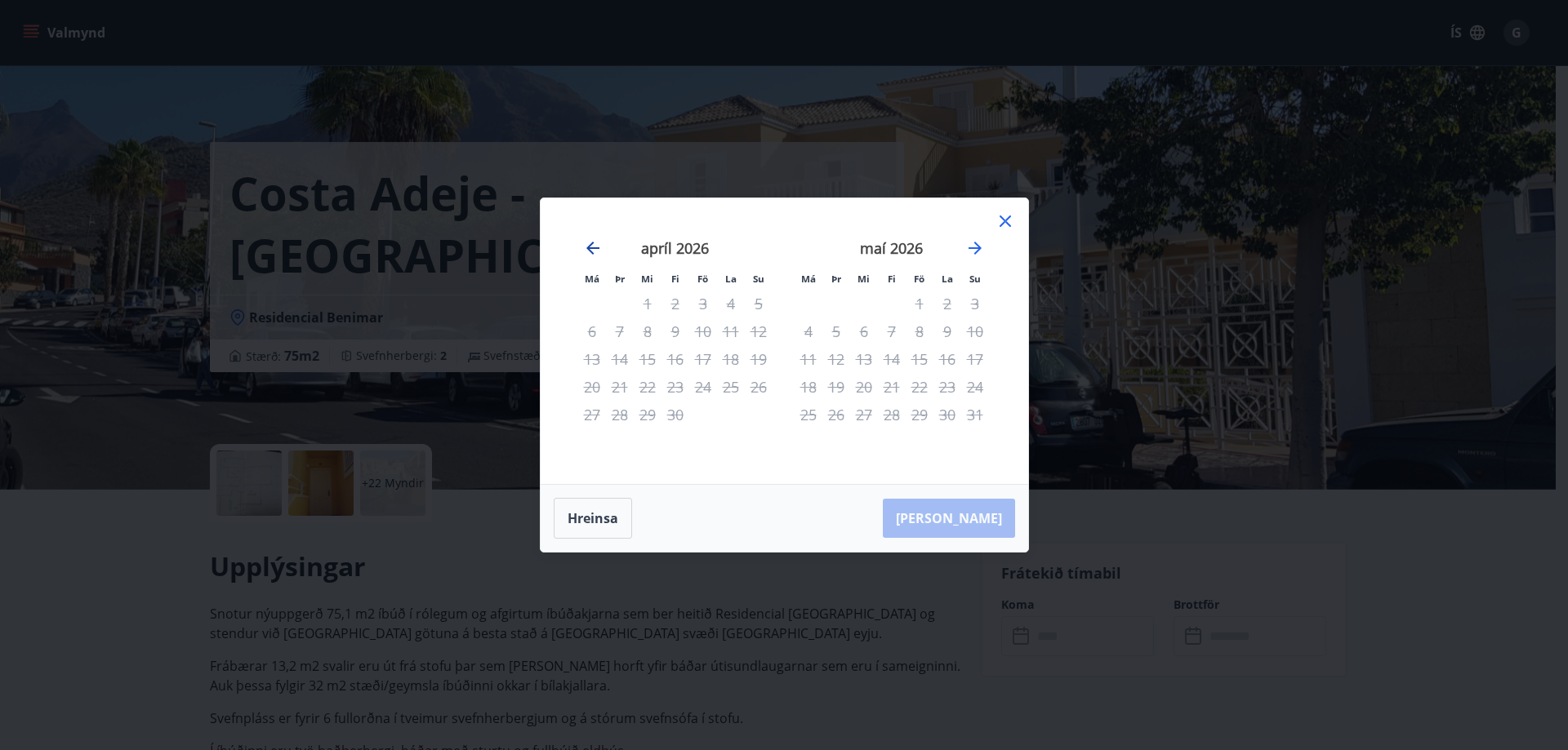
click at [591, 245] on icon "Move backward to switch to the previous month." at bounding box center [593, 247] width 13 height 13
click at [975, 250] on icon "Move forward to switch to the next month." at bounding box center [975, 248] width 20 height 20
click at [594, 247] on icon "Move backward to switch to the previous month." at bounding box center [593, 248] width 20 height 20
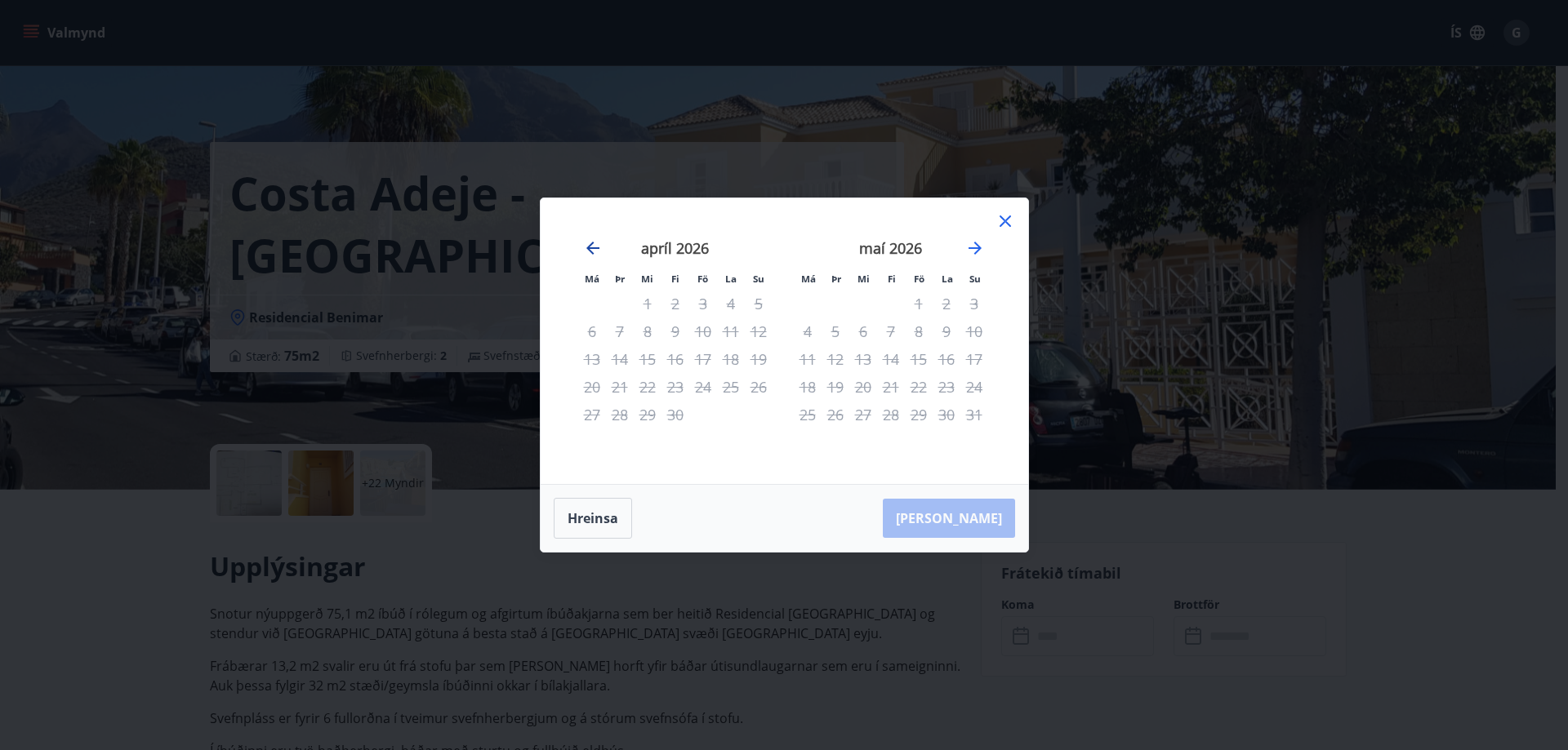
click at [594, 247] on icon "Move backward to switch to the previous month." at bounding box center [593, 248] width 20 height 20
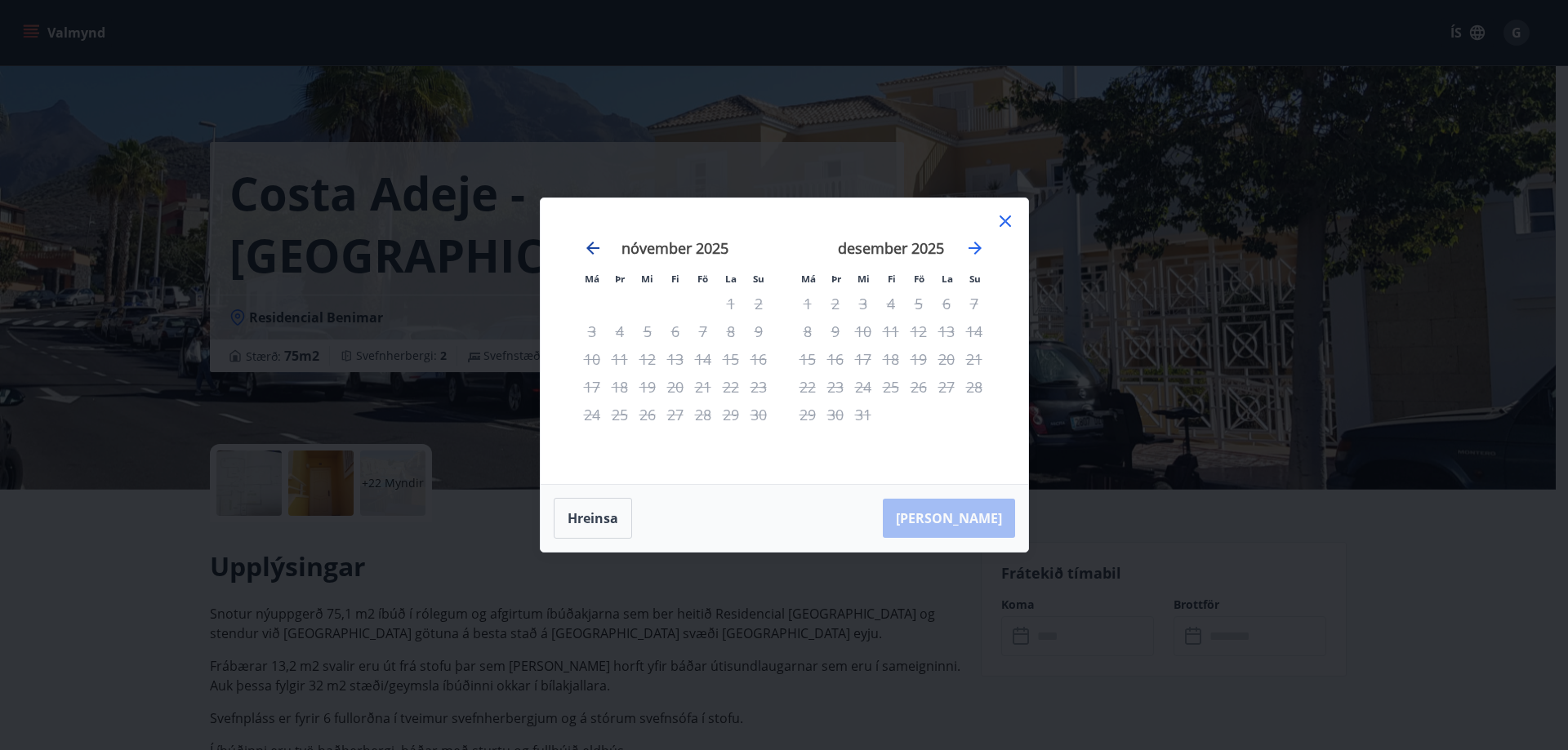
click at [594, 247] on icon "Move backward to switch to the previous month." at bounding box center [593, 248] width 20 height 20
click at [1005, 219] on icon at bounding box center [1006, 221] width 20 height 20
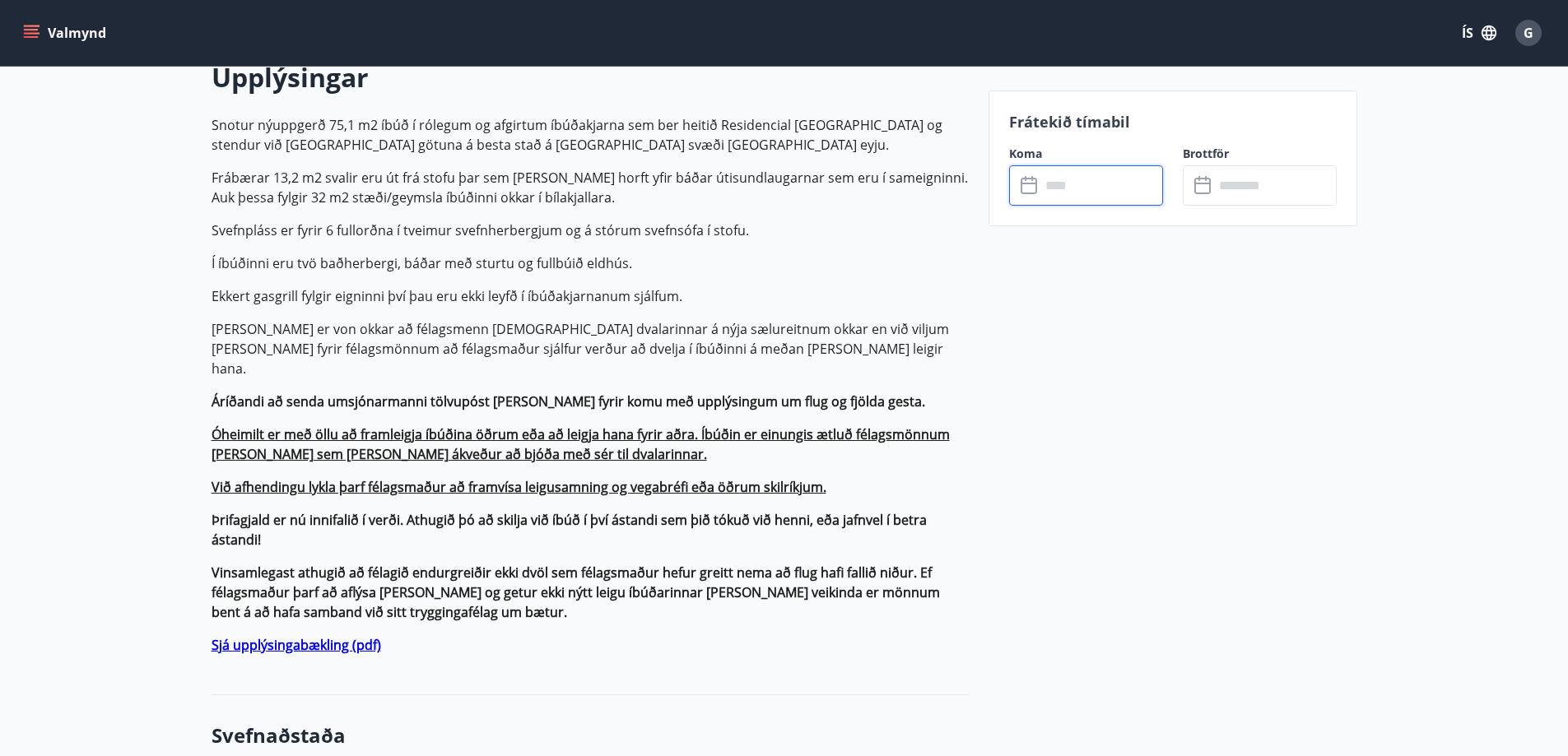
scroll to position [412, 0]
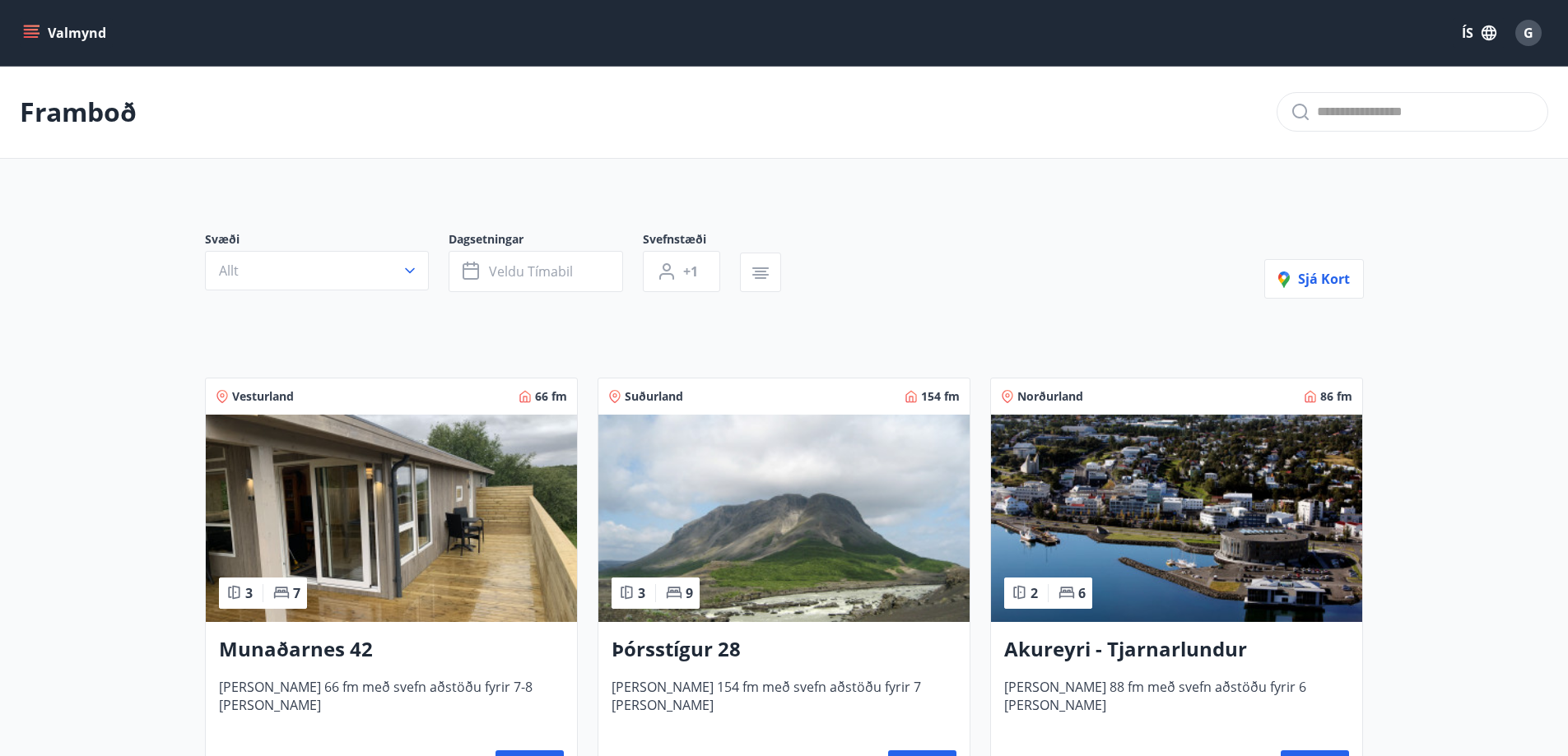
click at [454, 485] on img at bounding box center [392, 519] width 372 height 208
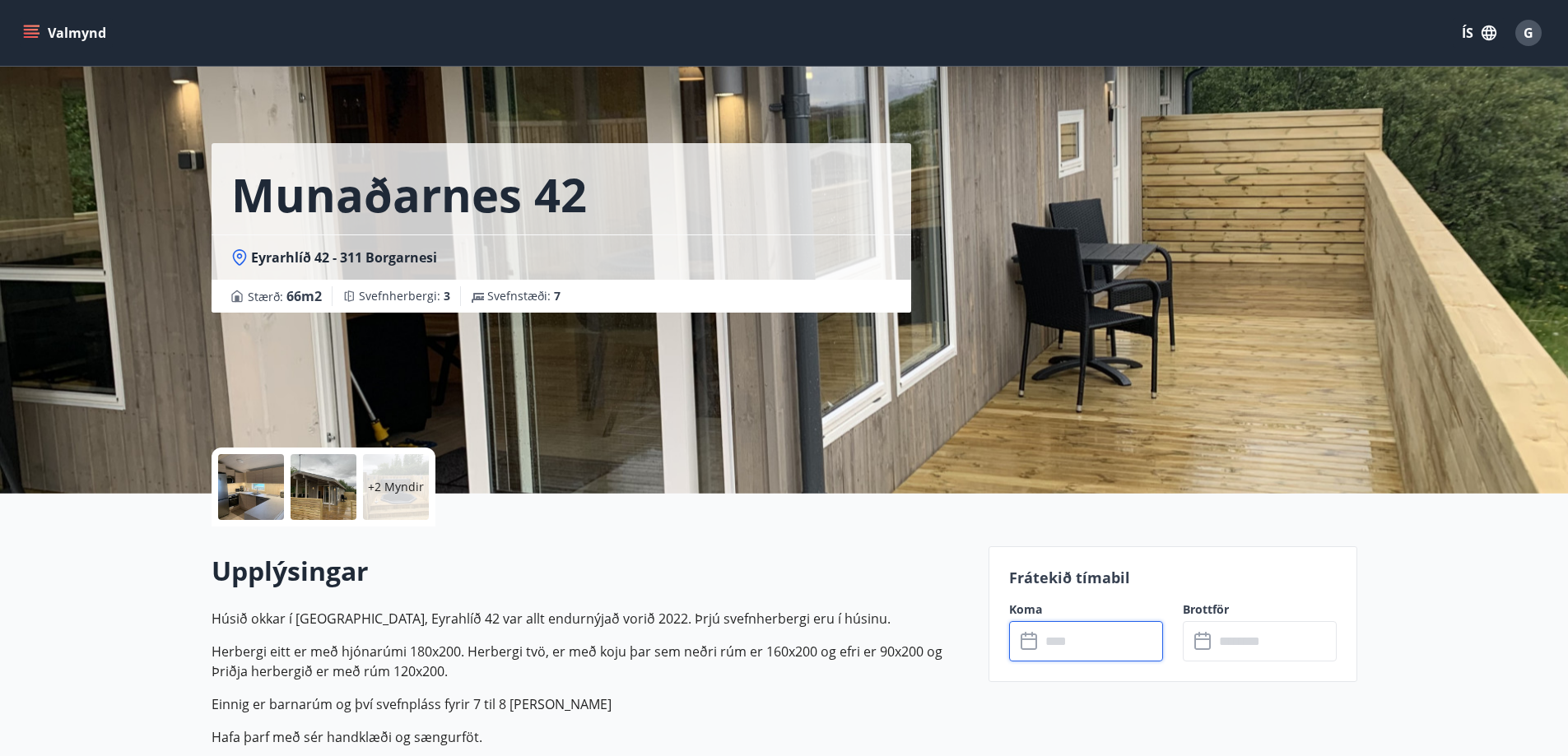
click at [1082, 648] on input "text" at bounding box center [1101, 642] width 123 height 40
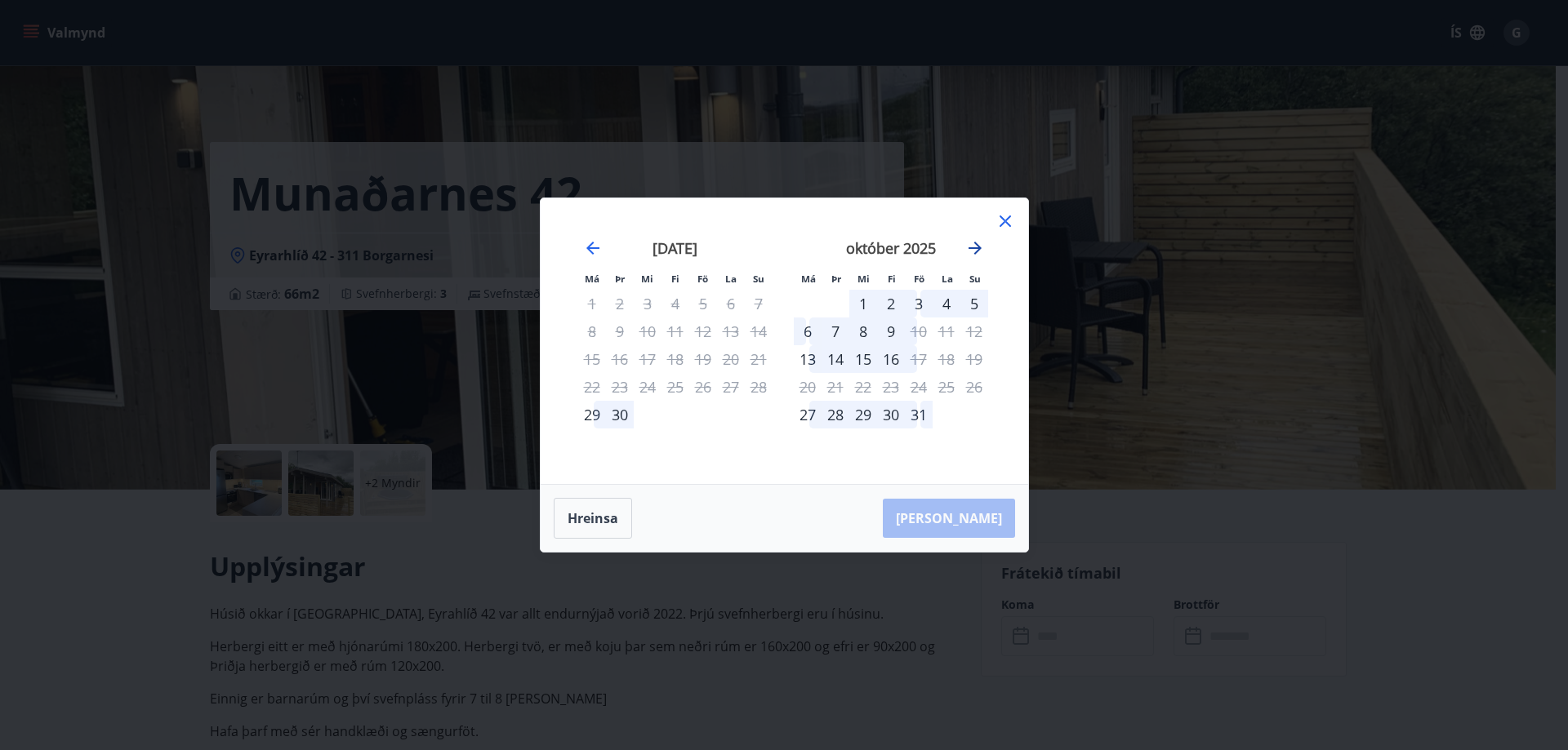
click at [968, 246] on icon "Move forward to switch to the next month." at bounding box center [975, 248] width 20 height 20
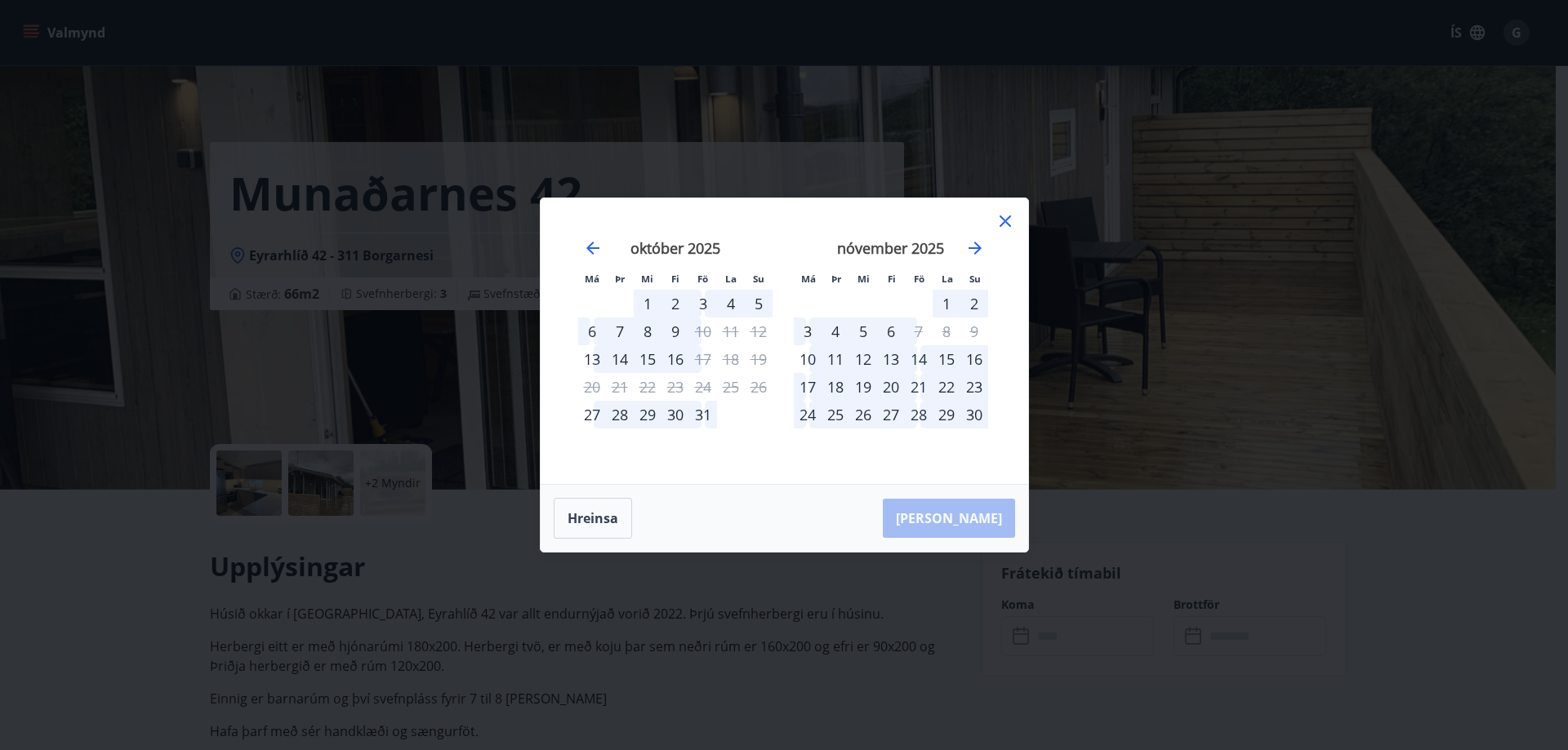
click at [1007, 215] on icon at bounding box center [1006, 221] width 20 height 20
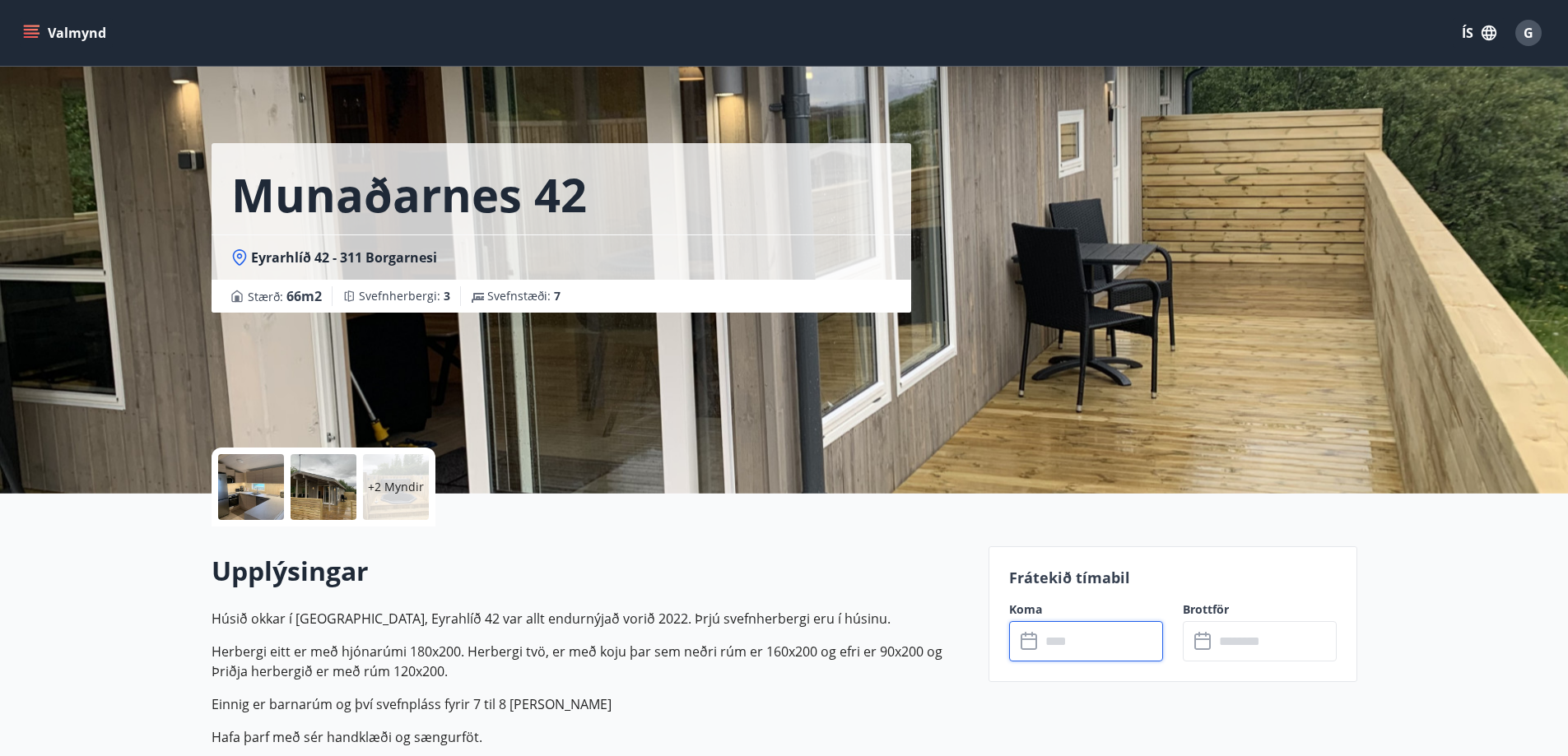
click at [395, 485] on p "+2 Myndir" at bounding box center [396, 487] width 56 height 17
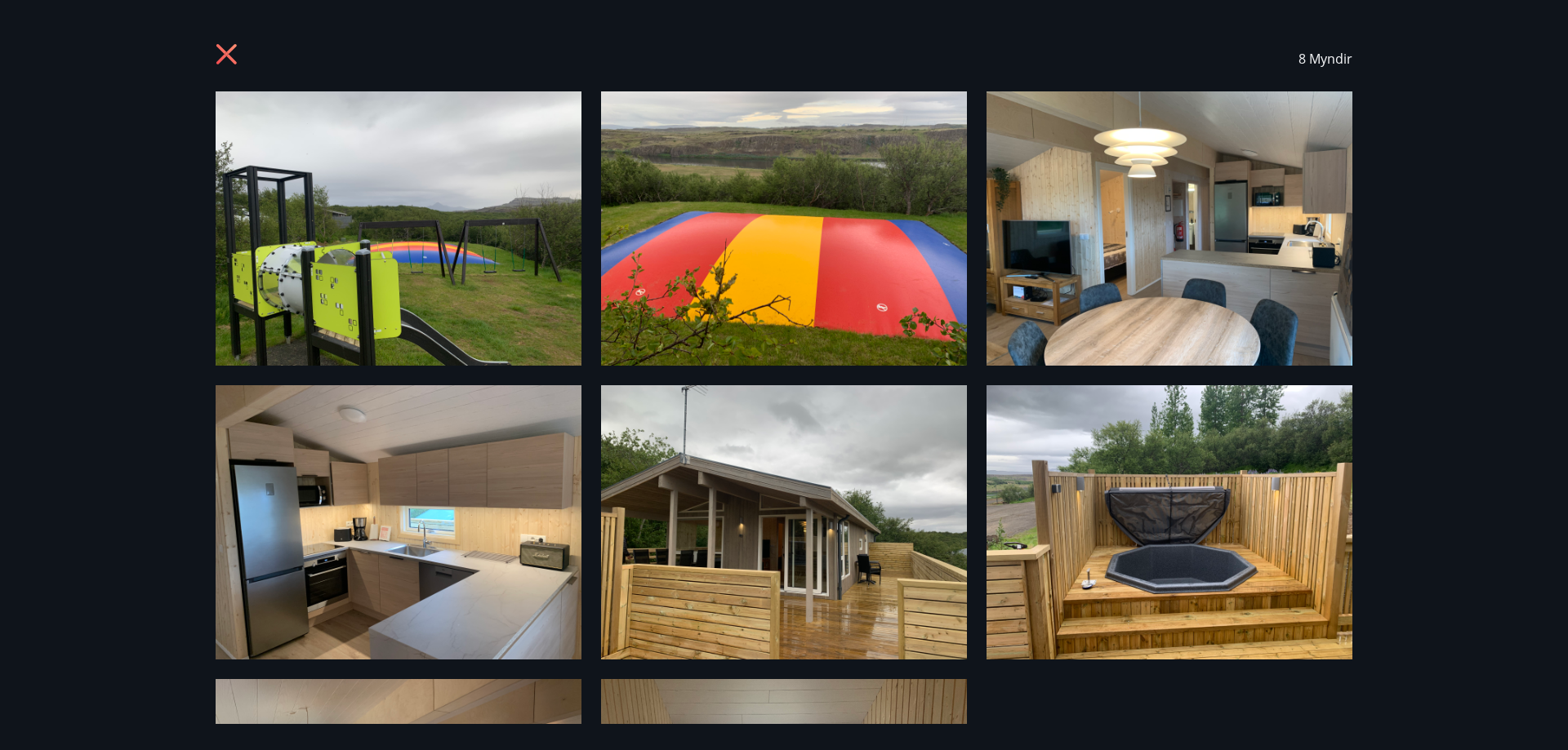
click at [226, 50] on icon at bounding box center [228, 56] width 26 height 26
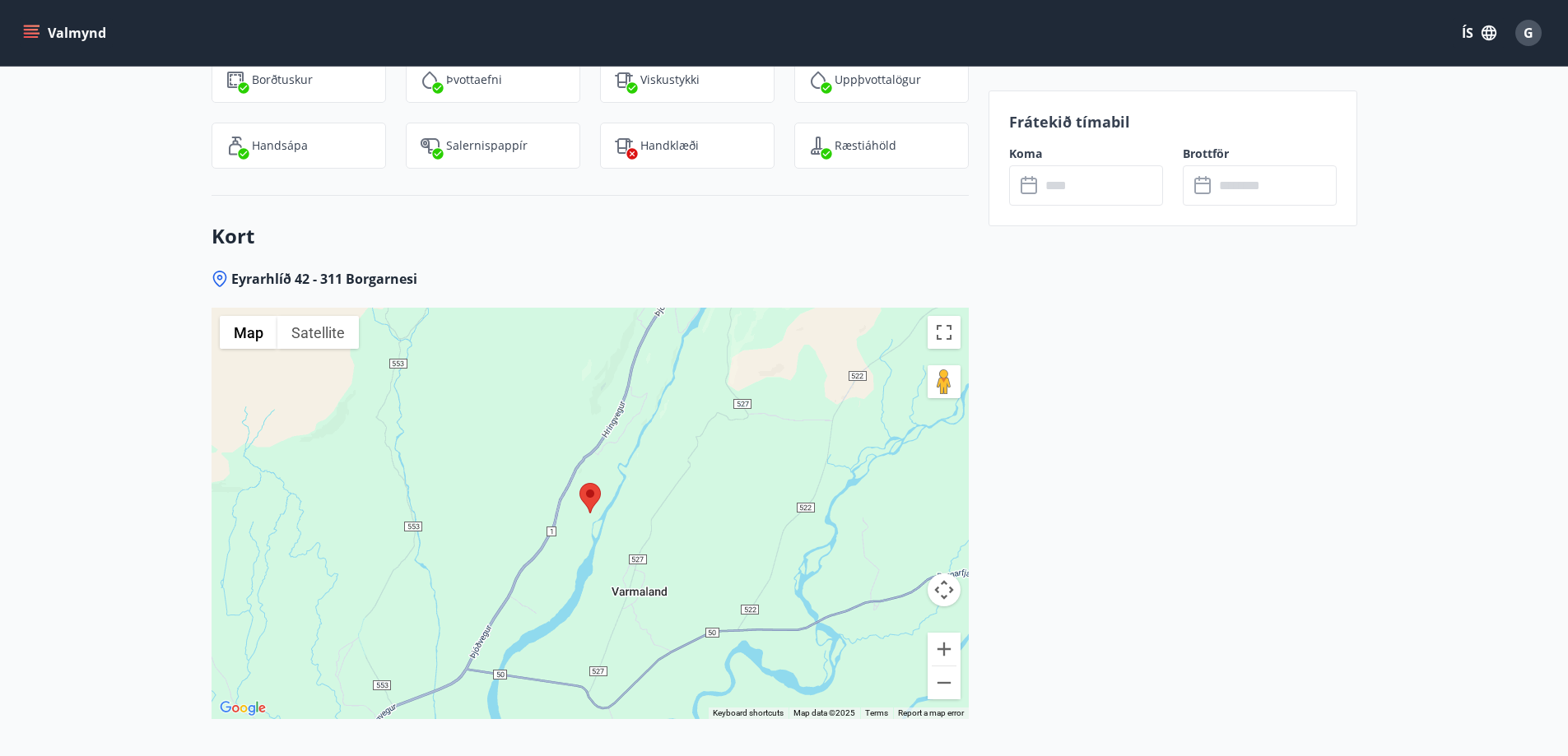
scroll to position [2366, 0]
